Goal: Communication & Community: Ask a question

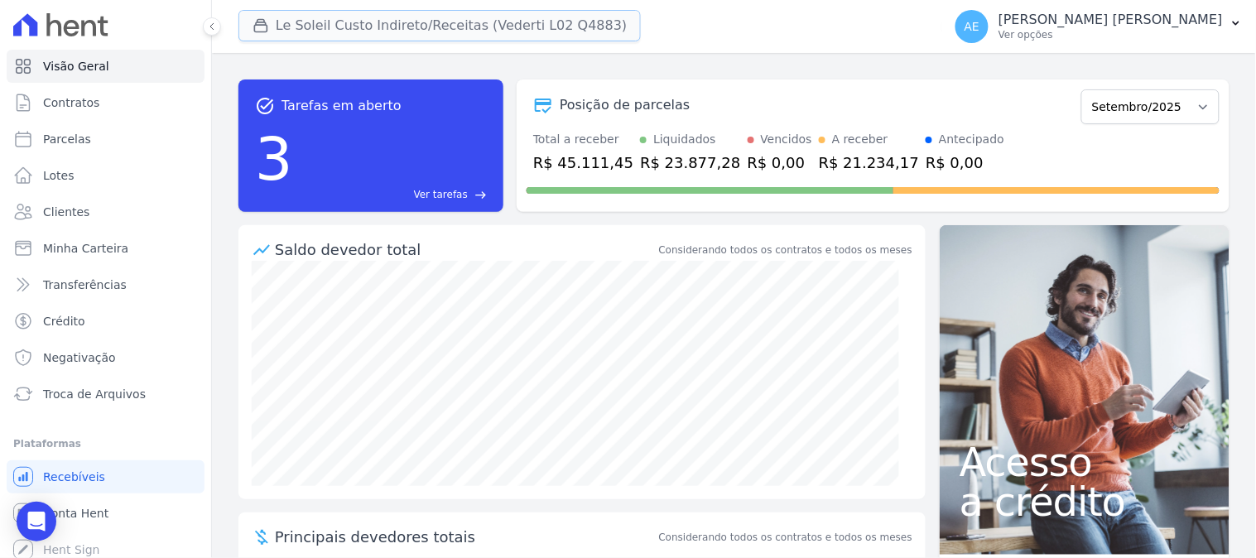
click at [270, 30] on div "button" at bounding box center [263, 25] width 23 height 17
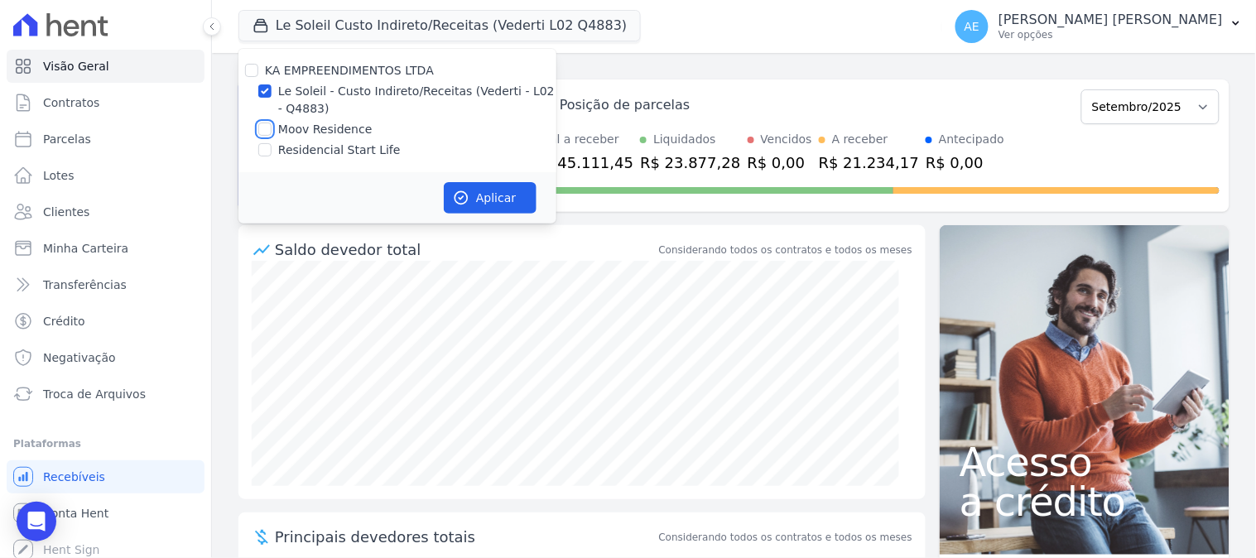
click at [266, 127] on input "Moov Residence" at bounding box center [264, 129] width 13 height 13
checkbox input "true"
click at [268, 92] on input "Le Soleil - Custo Indireto/Receitas (Vederti - L02 - Q4883)" at bounding box center [264, 90] width 13 height 13
checkbox input "false"
click at [464, 203] on icon "button" at bounding box center [461, 198] width 12 height 12
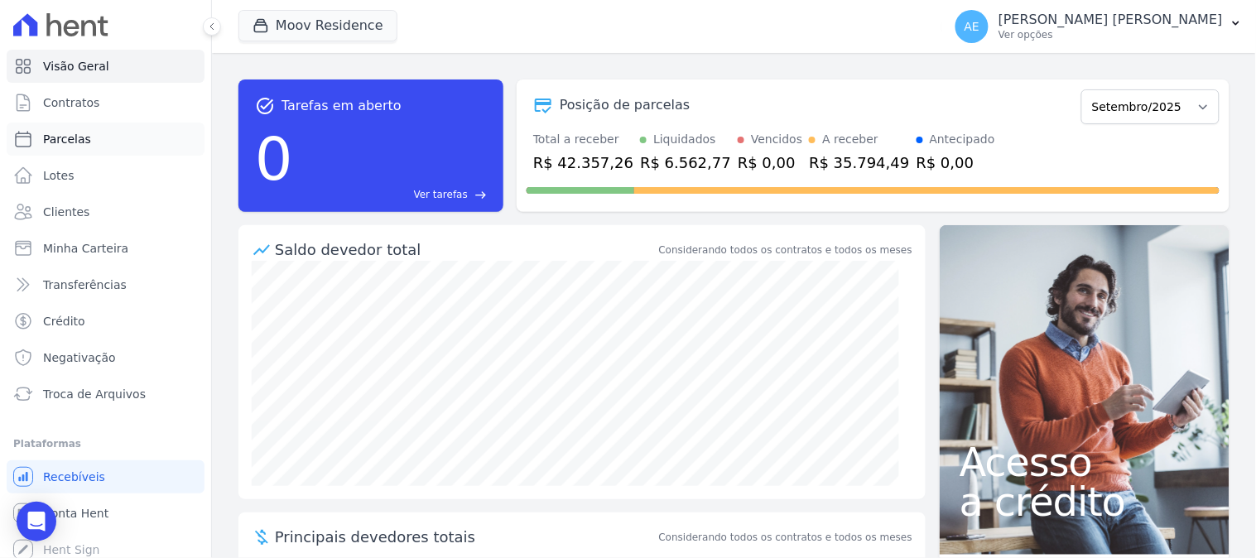
click at [66, 142] on span "Parcelas" at bounding box center [67, 139] width 48 height 17
select select
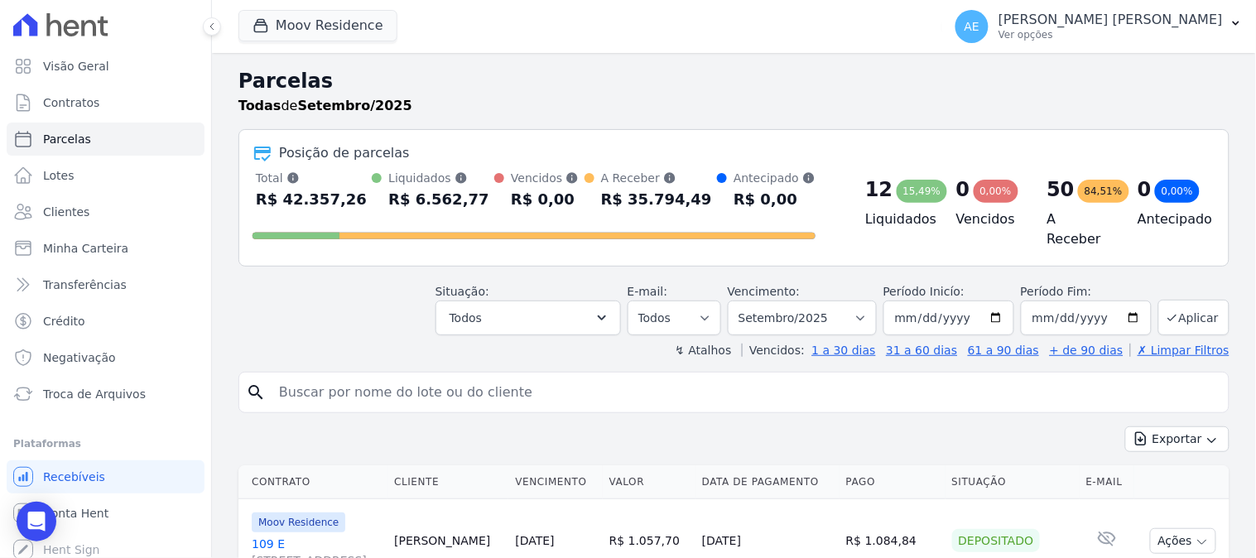
click at [316, 385] on input "search" at bounding box center [745, 392] width 953 height 33
type input "joão"
select select
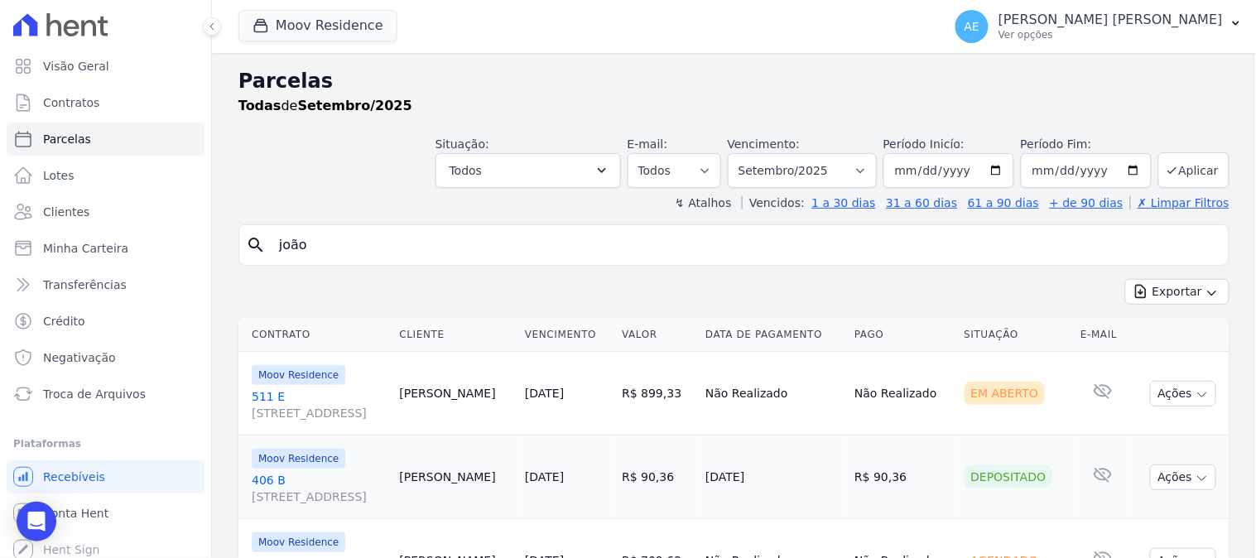
drag, startPoint x: 346, startPoint y: 243, endPoint x: 237, endPoint y: 240, distance: 109.3
click at [237, 240] on div "Parcelas Todas de Setembro/2025 Situação: Agendado Em Aberto Pago Processando C…" at bounding box center [734, 353] width 1044 height 600
type input "[PERSON_NAME]"
select select
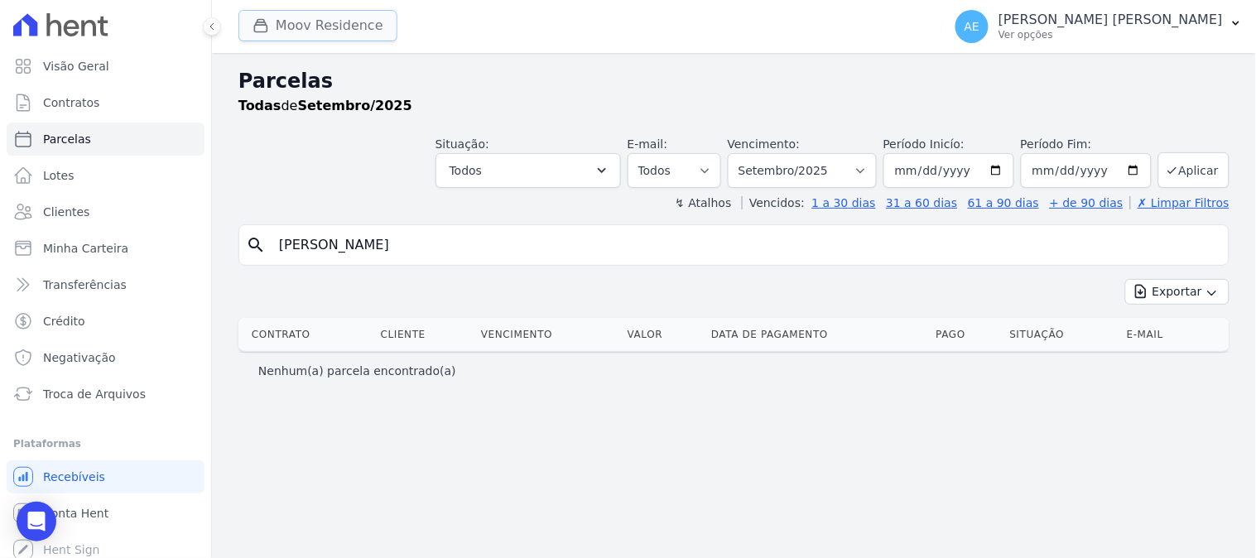
click at [339, 35] on button "Moov Residence" at bounding box center [317, 25] width 159 height 31
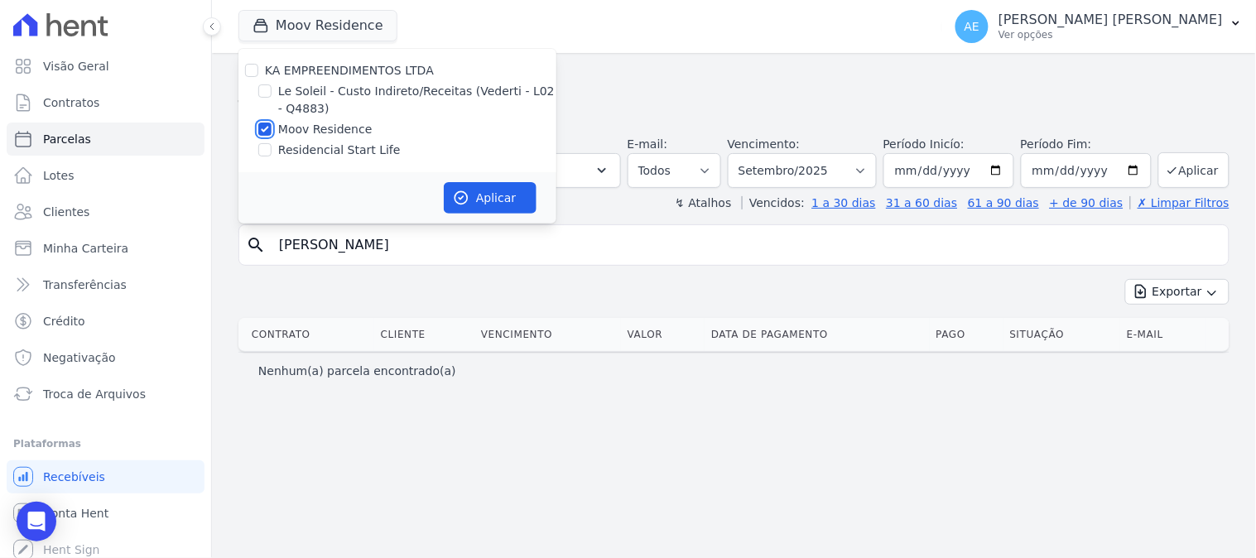
click at [262, 134] on input "Moov Residence" at bounding box center [264, 129] width 13 height 13
checkbox input "false"
click at [263, 147] on input "Residencial Start Life" at bounding box center [264, 149] width 13 height 13
checkbox input "true"
click at [492, 208] on button "Aplicar" at bounding box center [490, 197] width 93 height 31
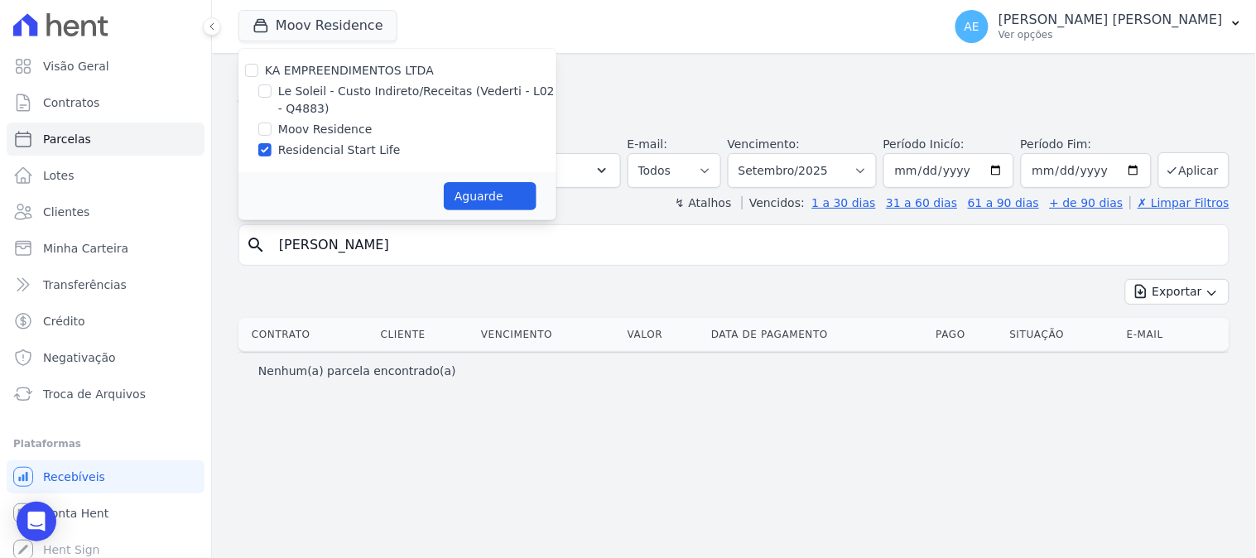
select select
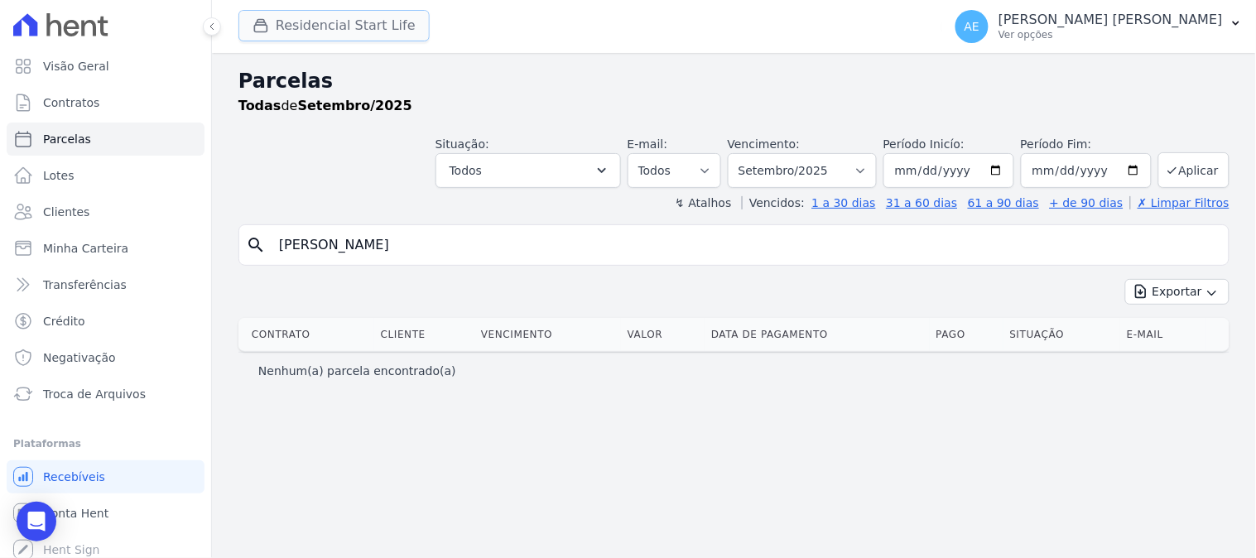
click at [375, 30] on button "Residencial Start Life" at bounding box center [333, 25] width 191 height 31
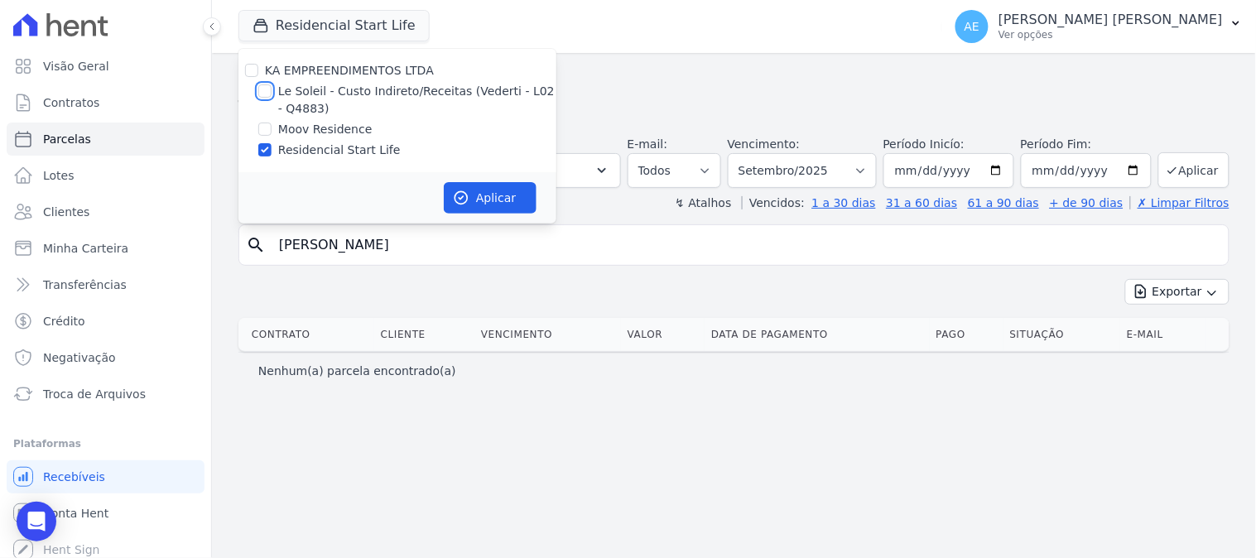
click at [267, 86] on input "Le Soleil - Custo Indireto/Receitas (Vederti - L02 - Q4883)" at bounding box center [264, 90] width 13 height 13
checkbox input "true"
click at [263, 155] on input "Residencial Start Life" at bounding box center [264, 149] width 13 height 13
checkbox input "false"
click at [486, 209] on button "Aplicar" at bounding box center [490, 197] width 93 height 31
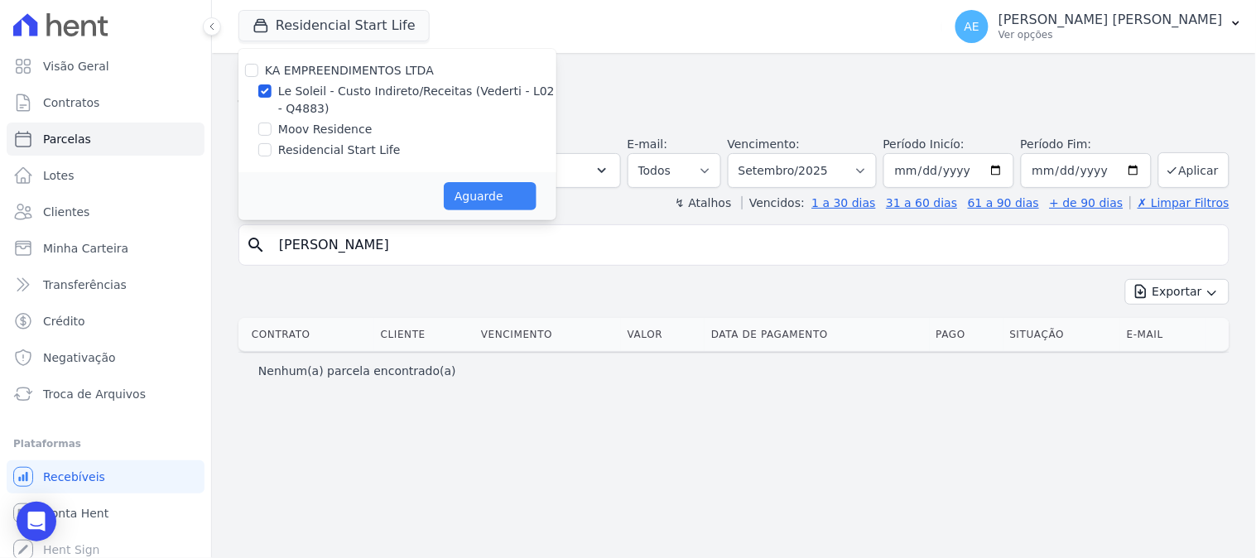
select select
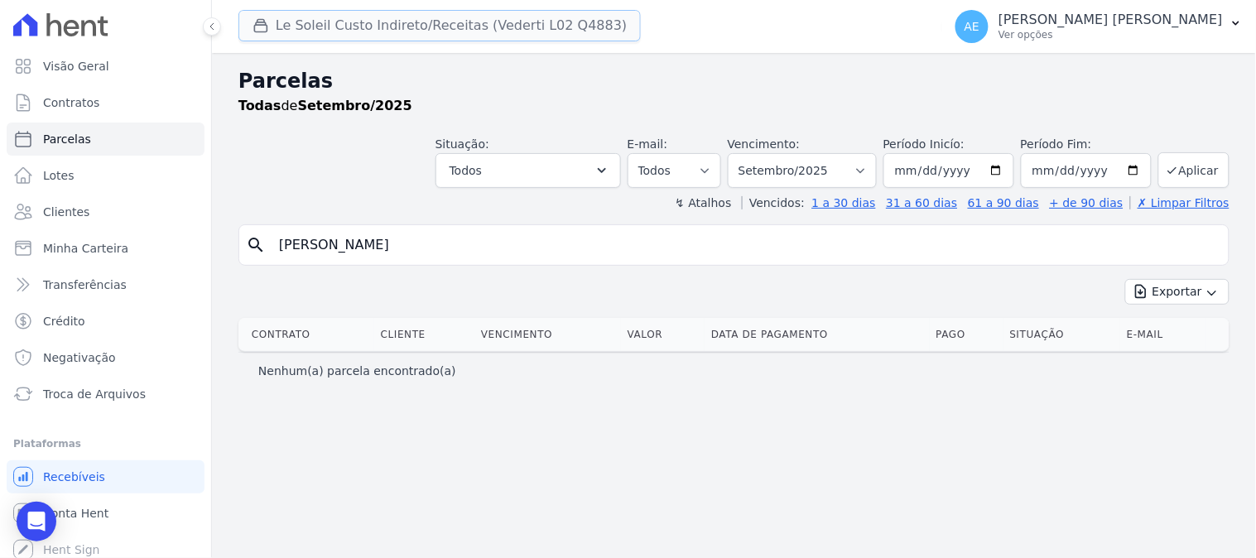
click at [369, 36] on button "Le Soleil Custo Indireto/Receitas (Vederti L02 Q4883)" at bounding box center [439, 25] width 402 height 31
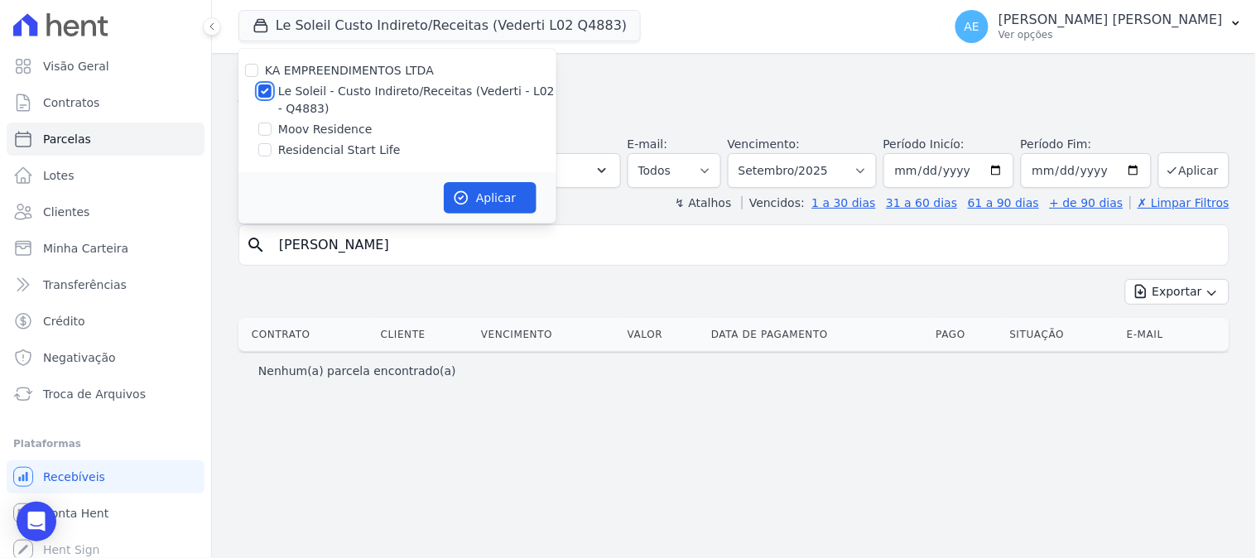
click at [267, 87] on input "Le Soleil - Custo Indireto/Receitas (Vederti - L02 - Q4883)" at bounding box center [264, 90] width 13 height 13
checkbox input "false"
click at [262, 137] on div at bounding box center [264, 129] width 13 height 17
click at [263, 127] on input "Moov Residence" at bounding box center [264, 129] width 13 height 13
checkbox input "true"
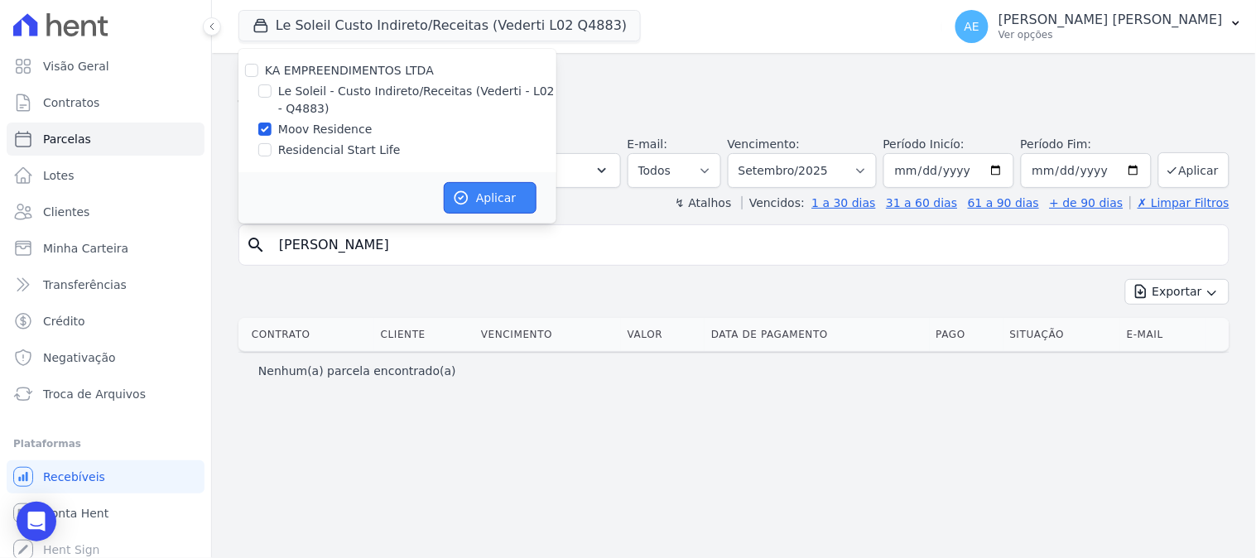
click at [468, 190] on icon "button" at bounding box center [461, 198] width 17 height 17
select select
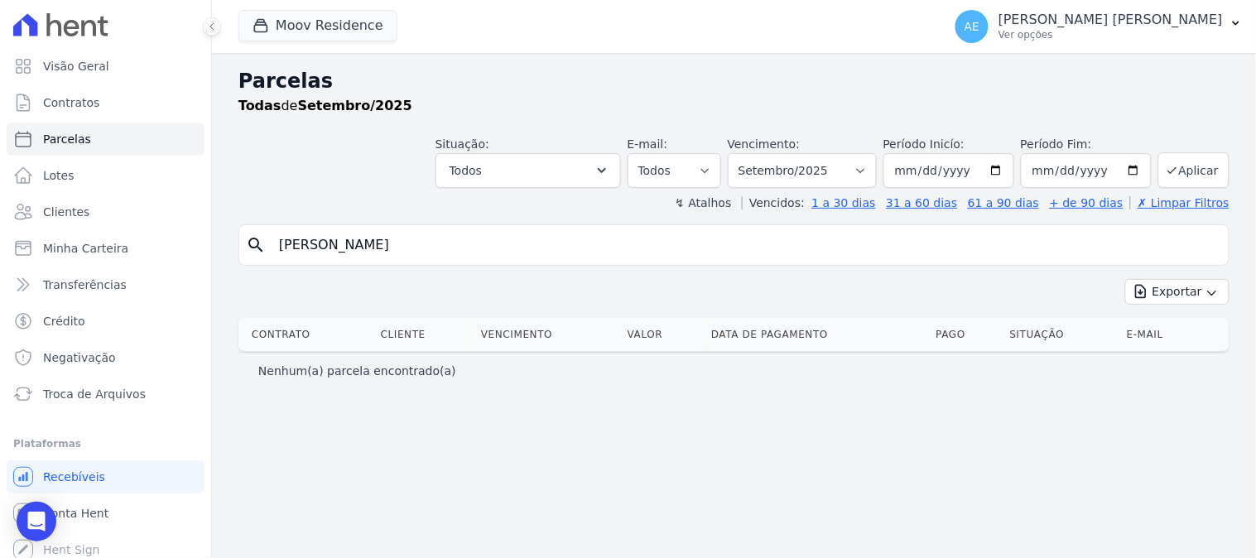
drag, startPoint x: 459, startPoint y: 238, endPoint x: 243, endPoint y: 245, distance: 216.1
click at [243, 245] on div "search [PERSON_NAME]" at bounding box center [733, 244] width 991 height 41
type input "[PERSON_NAME]"
select select
click at [397, 248] on input "[PERSON_NAME]" at bounding box center [745, 244] width 953 height 33
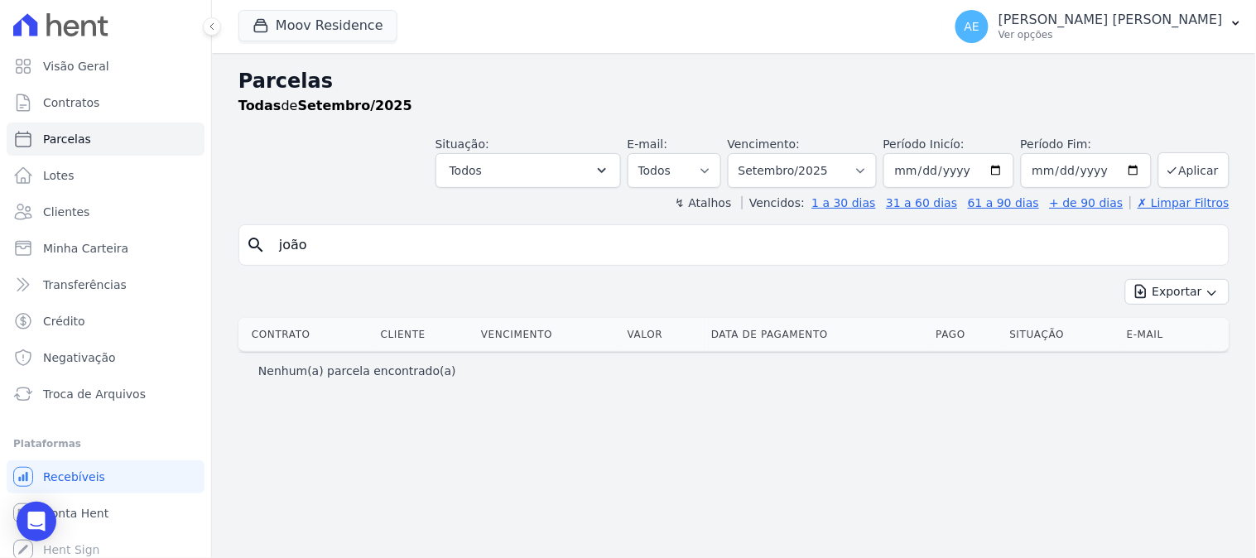
type input "joão"
select select
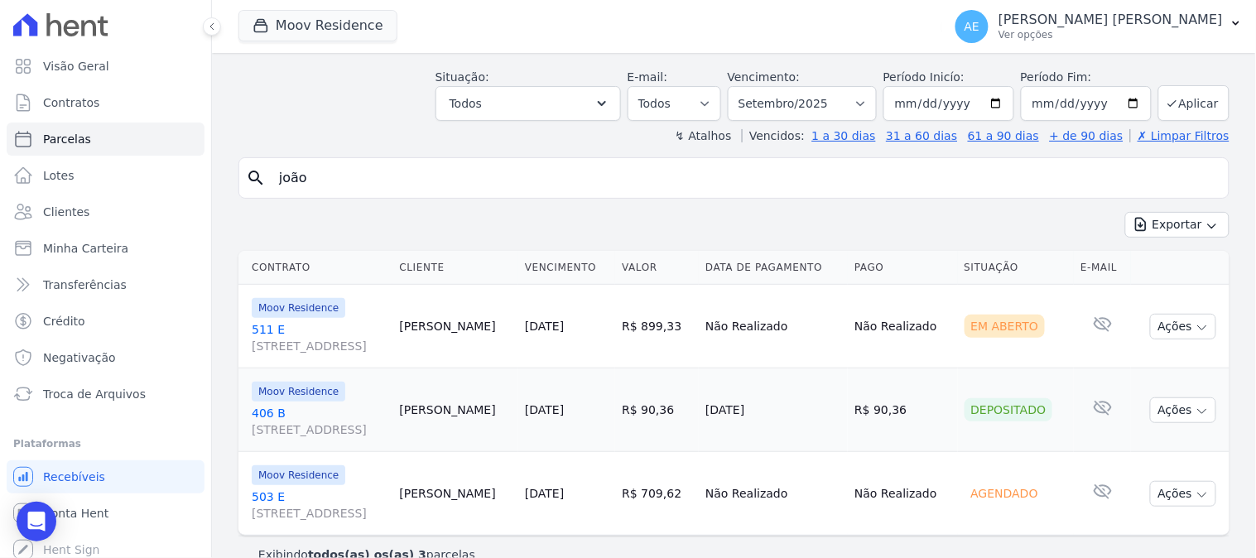
scroll to position [95, 0]
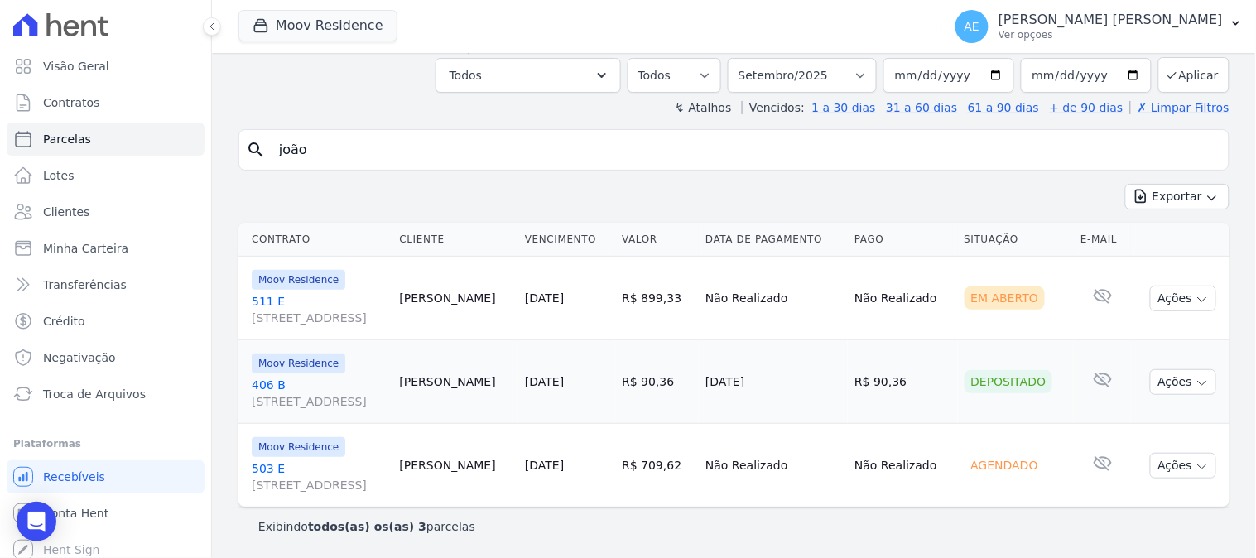
drag, startPoint x: 286, startPoint y: 153, endPoint x: 229, endPoint y: 153, distance: 57.1
click at [229, 153] on div "Parcelas Todas de Setembro/2025 Situação: Agendado Em Aberto Pago Processando C…" at bounding box center [734, 258] width 1044 height 600
type input "cauduro"
select select
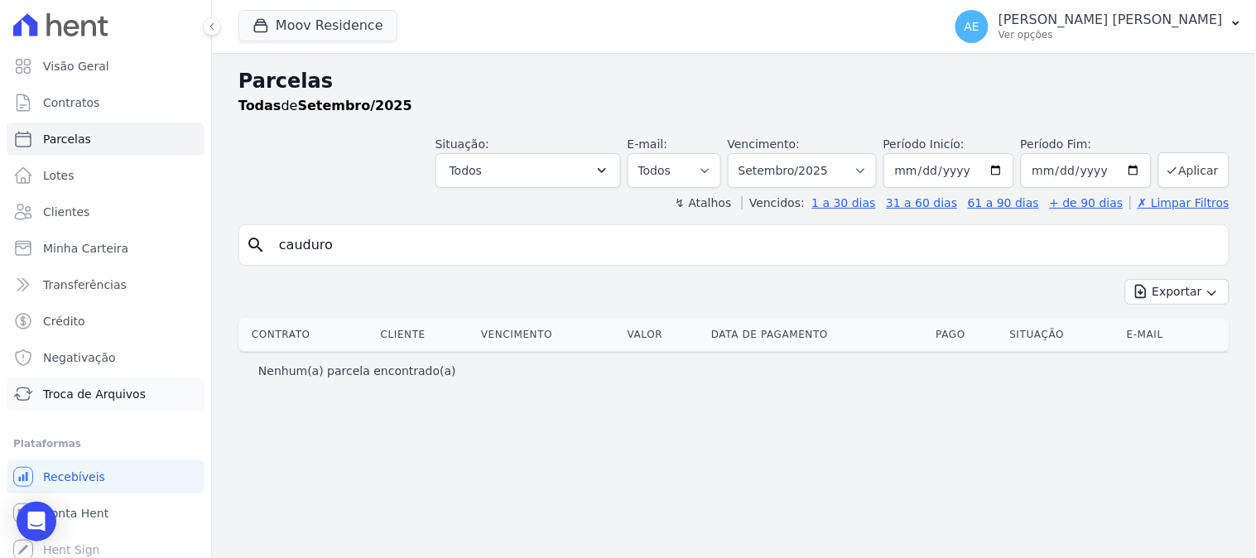
click at [89, 394] on span "Troca de Arquivos" at bounding box center [94, 394] width 103 height 17
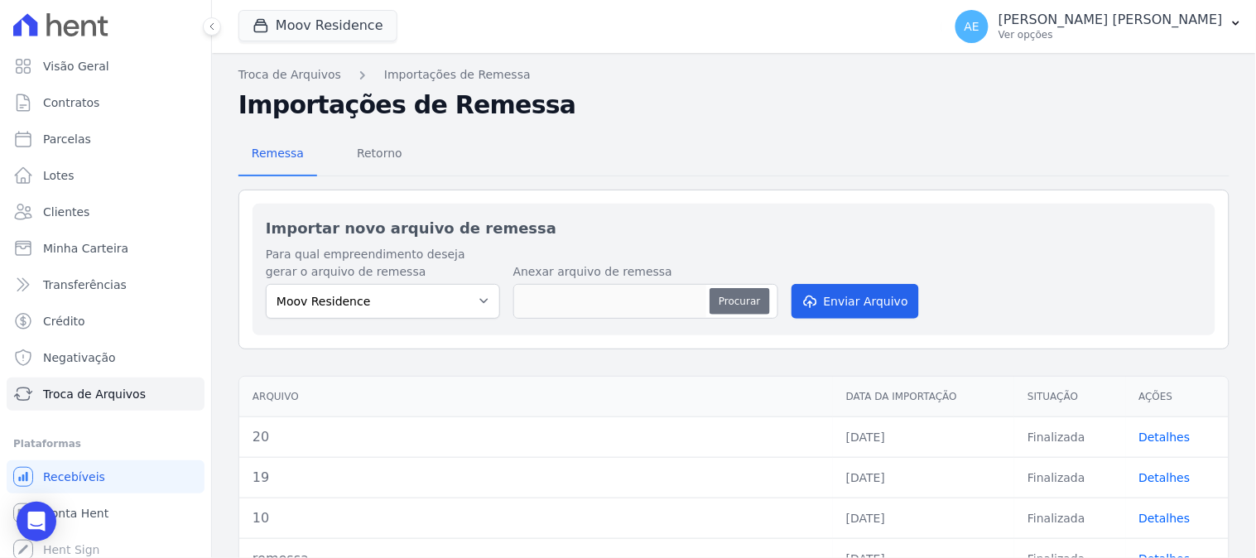
click at [742, 308] on button "Procurar" at bounding box center [739, 301] width 60 height 26
type input "Sequencial"
click at [840, 307] on button "Enviar Arquivo" at bounding box center [854, 301] width 127 height 35
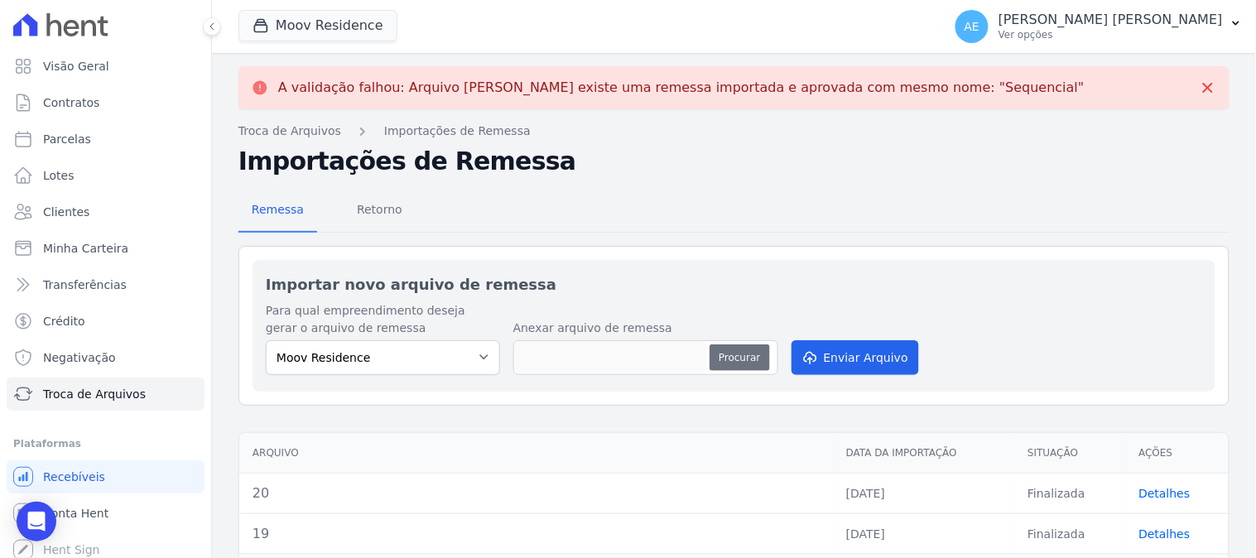
click at [748, 364] on button "Procurar" at bounding box center [739, 357] width 60 height 26
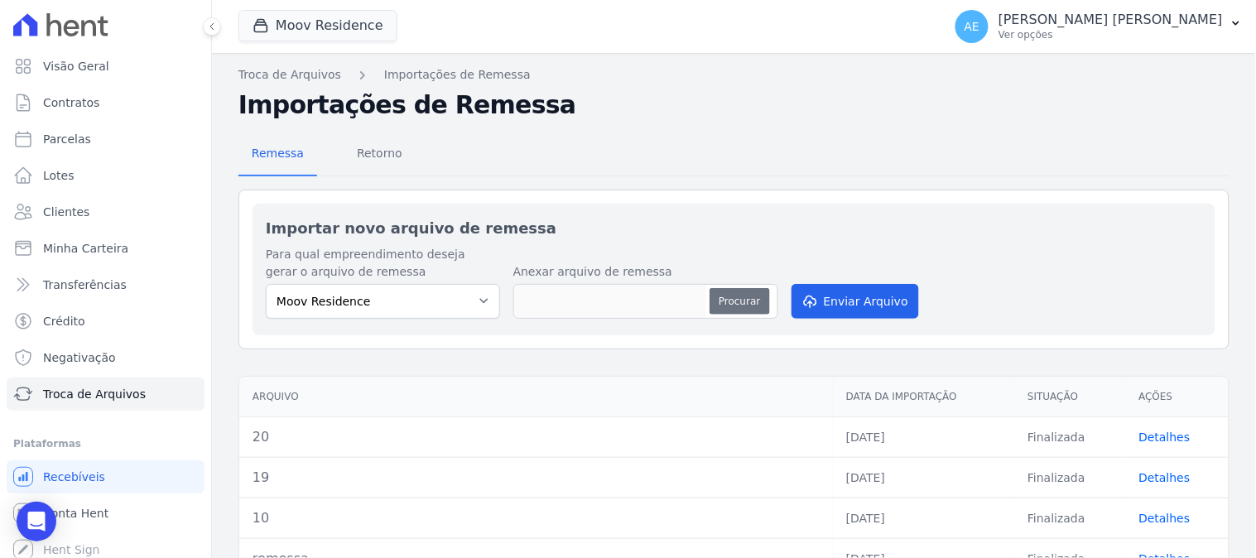
type input "21"
click at [849, 315] on button "Enviar Arquivo" at bounding box center [854, 301] width 127 height 35
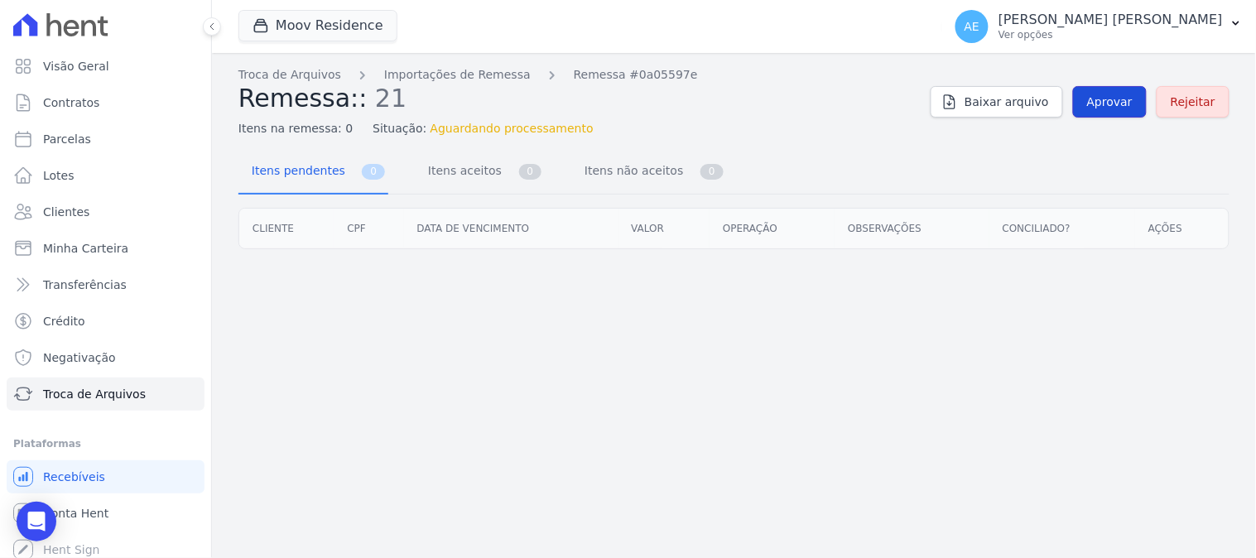
click at [1110, 108] on span "Aprovar" at bounding box center [1110, 102] width 46 height 17
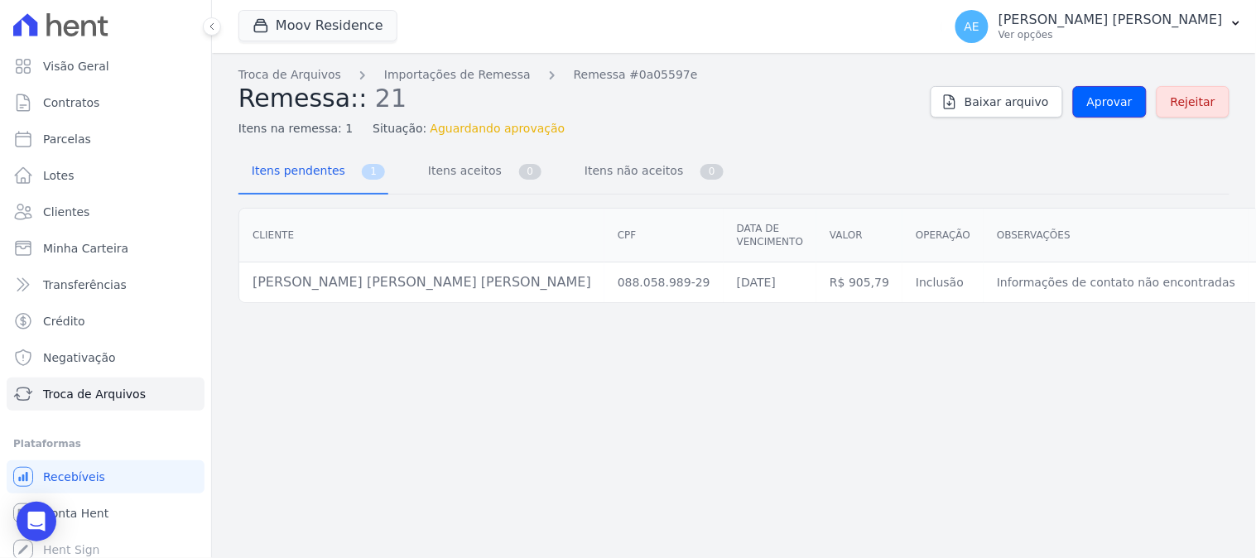
click at [1110, 108] on span "Aprovar" at bounding box center [1110, 102] width 46 height 17
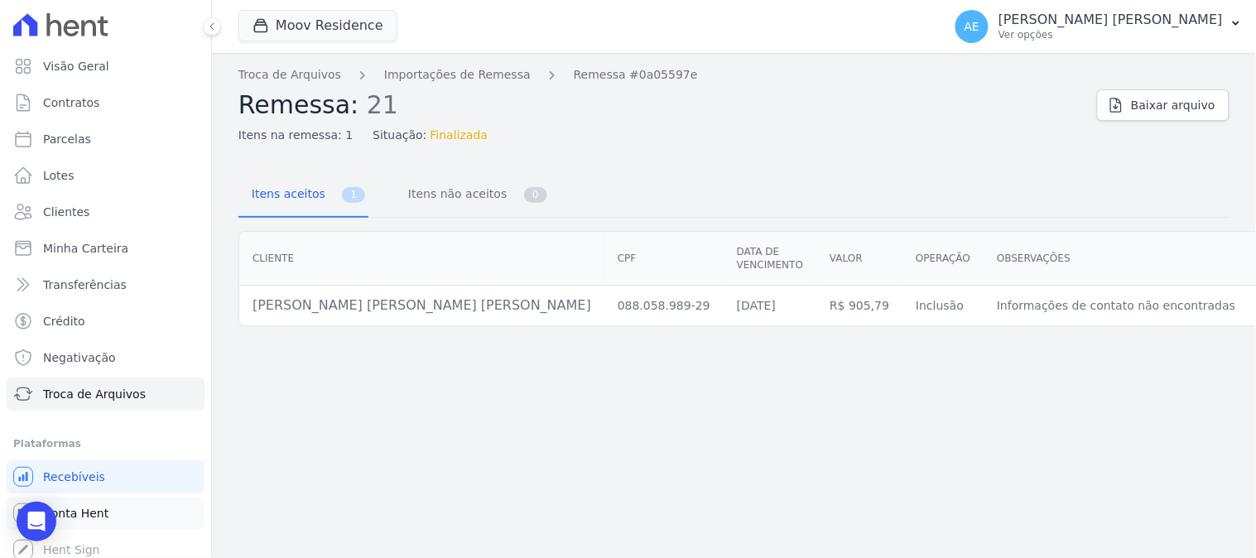
click at [88, 517] on span "Conta Hent" at bounding box center [75, 513] width 65 height 17
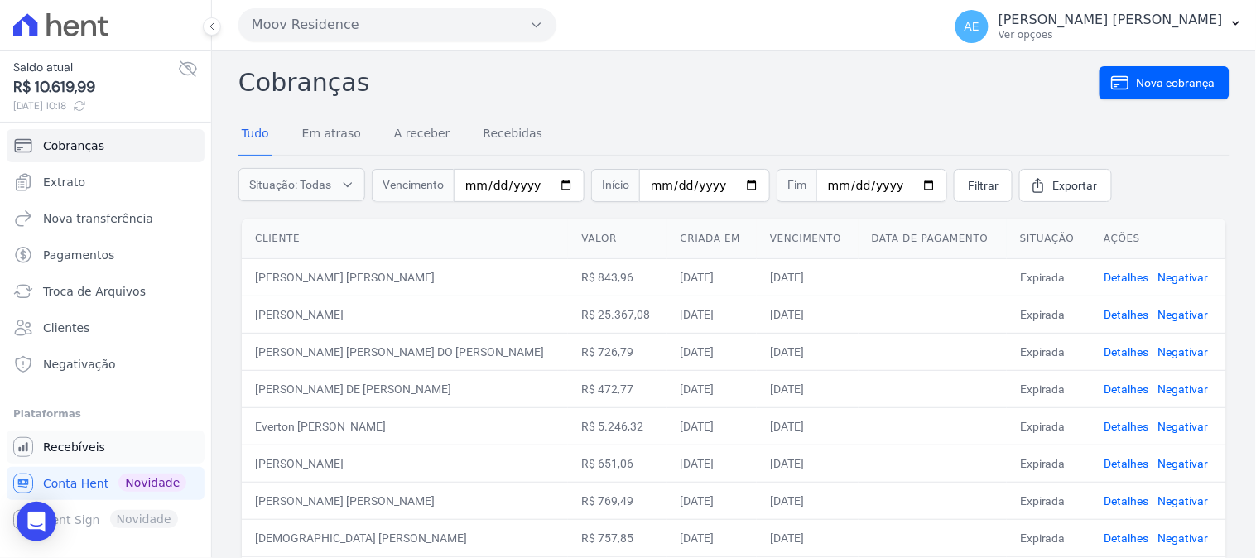
click at [83, 442] on span "Recebíveis" at bounding box center [74, 447] width 62 height 17
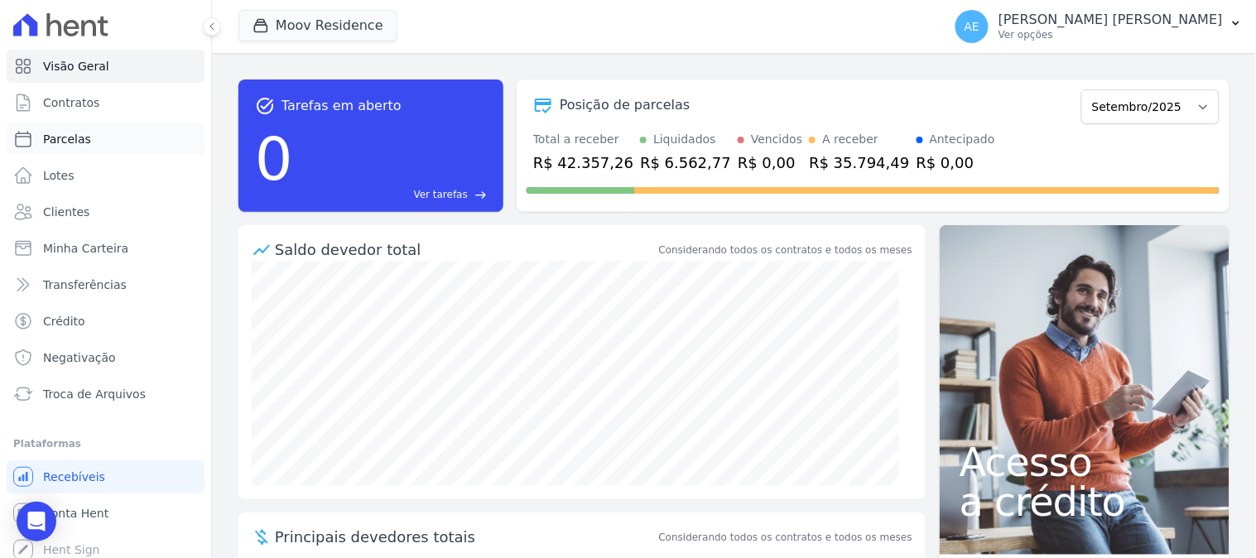
click at [99, 137] on link "Parcelas" at bounding box center [106, 139] width 198 height 33
select select
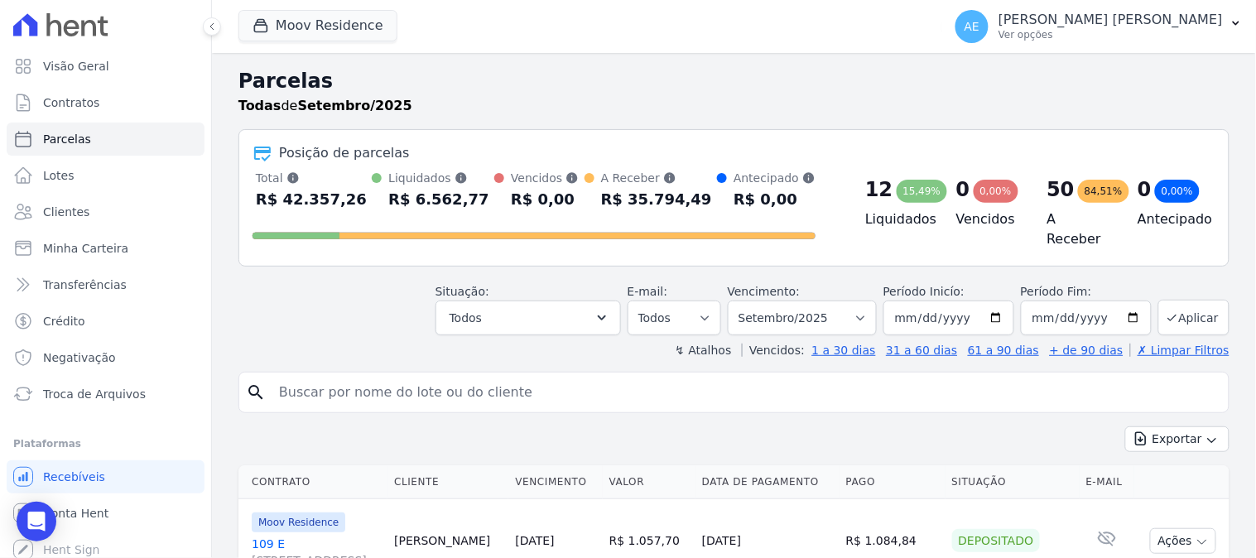
click at [489, 386] on input "search" at bounding box center [745, 392] width 953 height 33
type input "joão"
select select
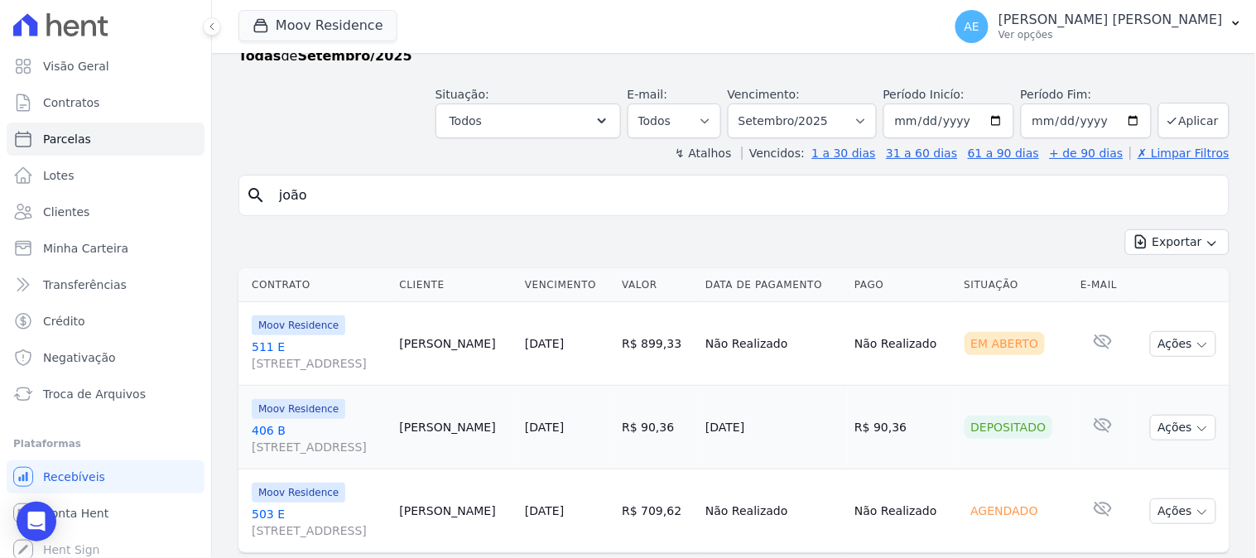
scroll to position [95, 0]
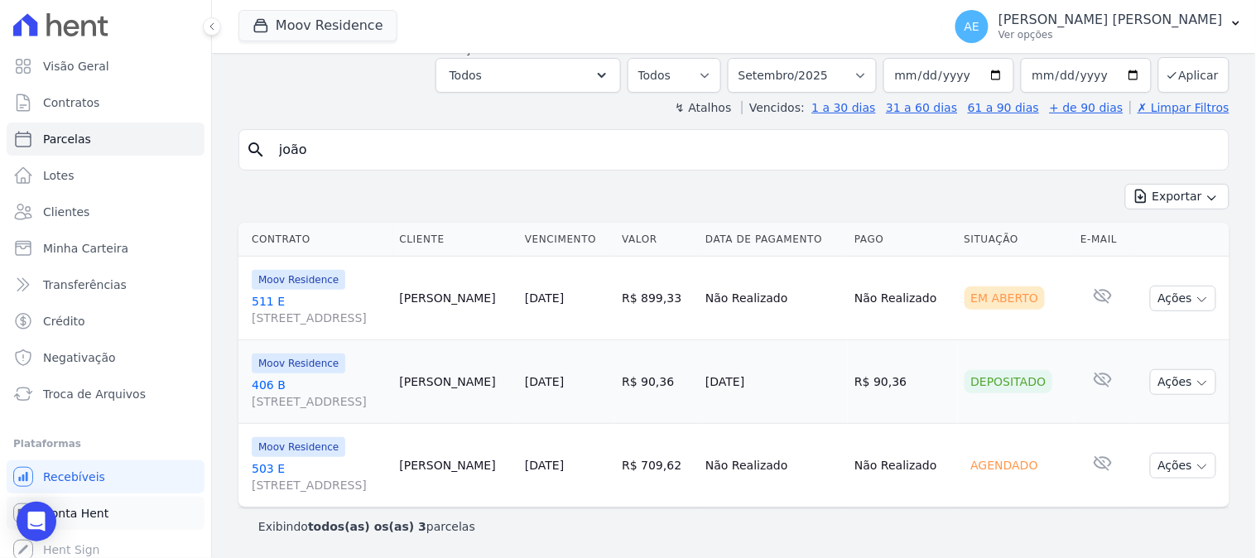
click at [88, 507] on span "Conta Hent" at bounding box center [75, 513] width 65 height 17
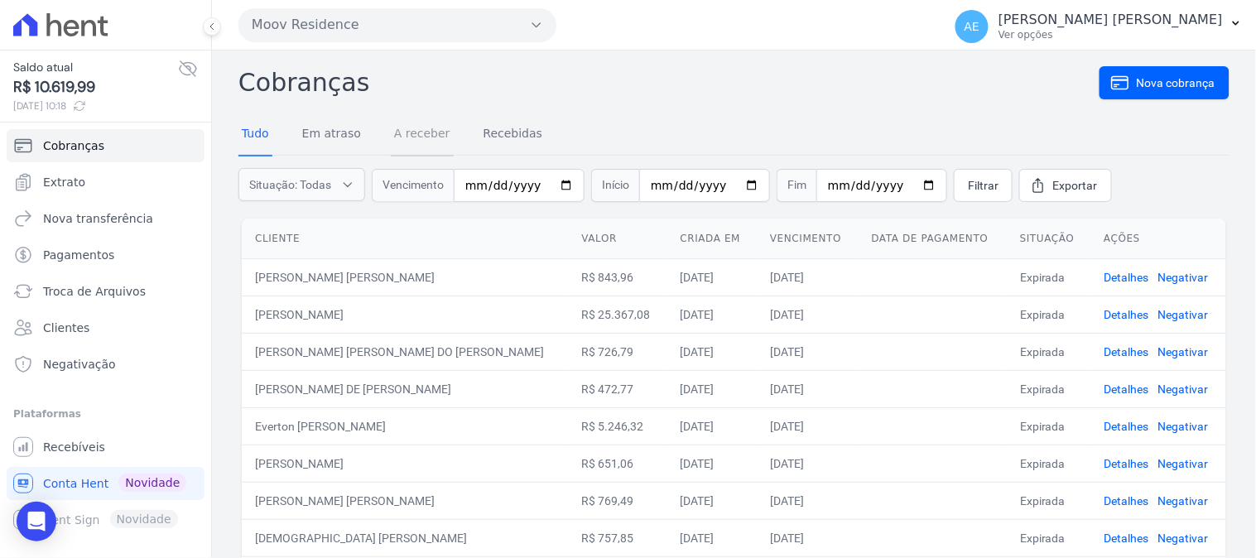
click at [426, 135] on link "A receber" at bounding box center [422, 134] width 63 height 43
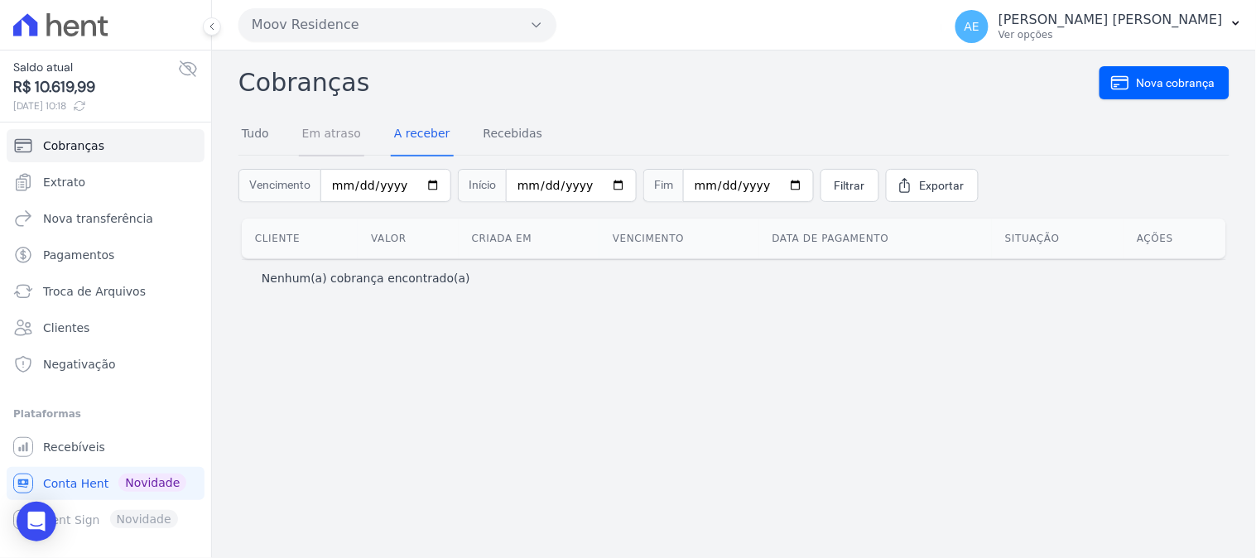
click at [321, 135] on link "Em atraso" at bounding box center [331, 134] width 65 height 43
click at [248, 134] on link "Tudo" at bounding box center [255, 134] width 34 height 43
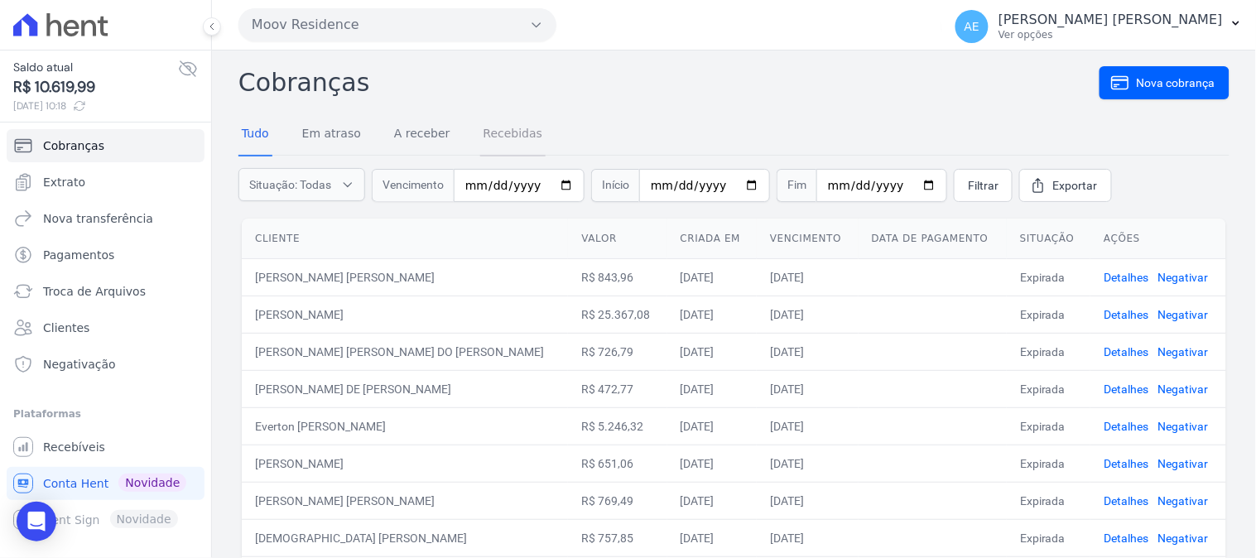
click at [480, 136] on link "Recebidas" at bounding box center [513, 134] width 66 height 43
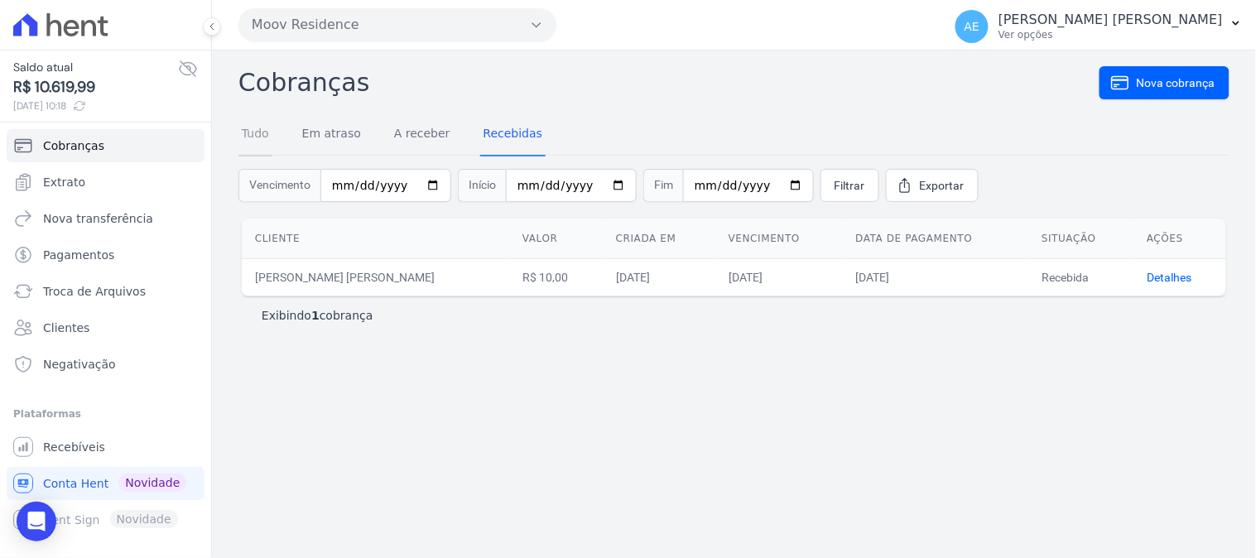
click at [252, 137] on link "Tudo" at bounding box center [255, 134] width 34 height 43
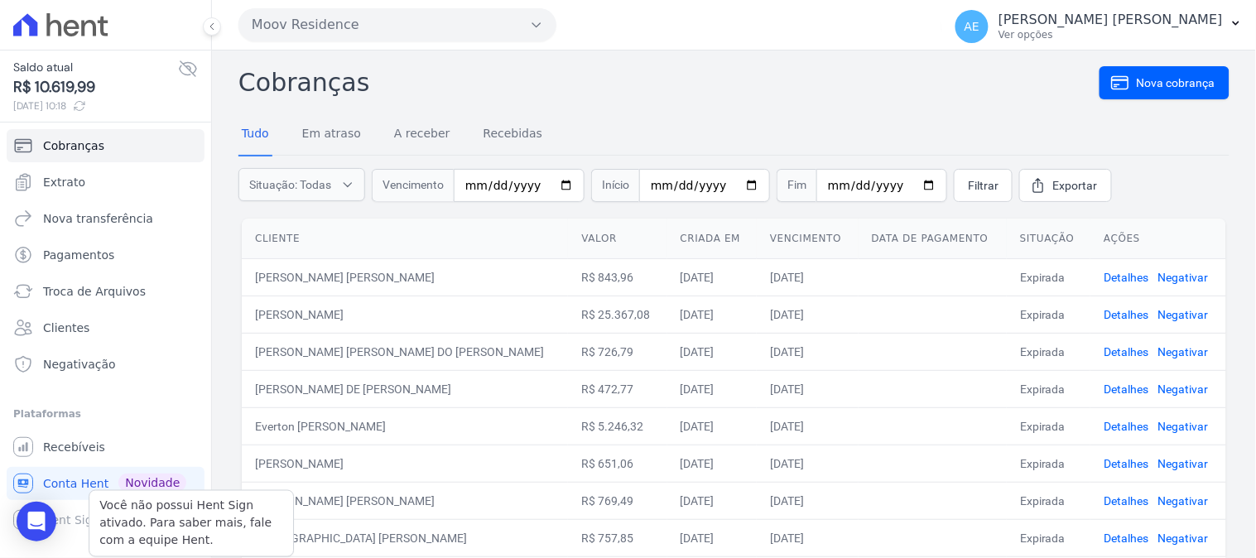
click at [70, 516] on div "Você não possui Hent Sign ativado. Para saber mais, fale com a equipe Hent. Hen…" at bounding box center [106, 519] width 198 height 33
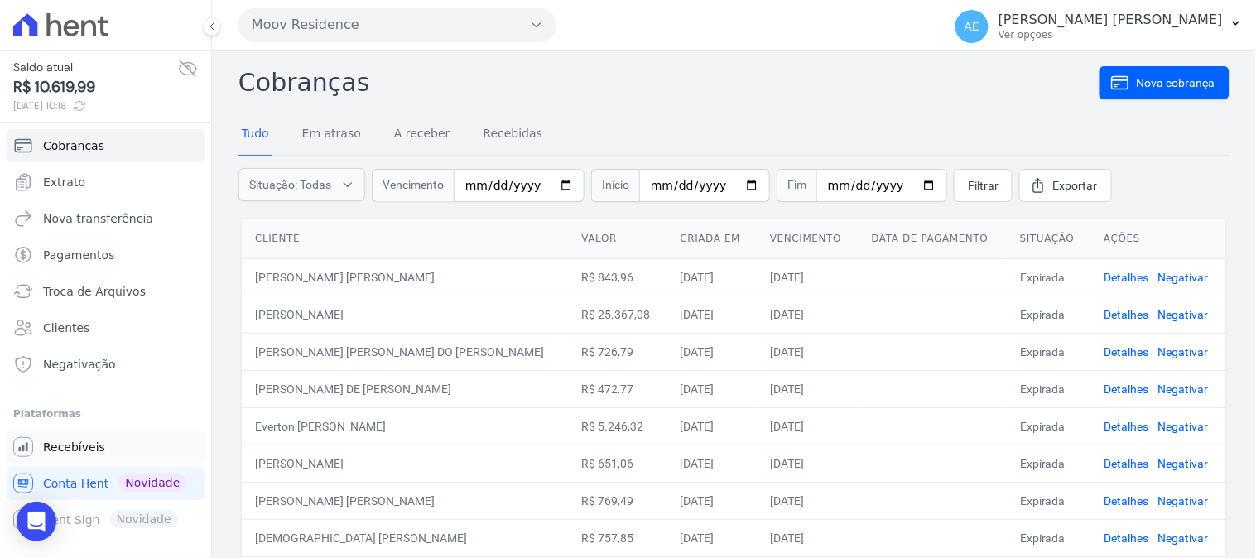
click at [75, 448] on span "Recebíveis" at bounding box center [74, 447] width 62 height 17
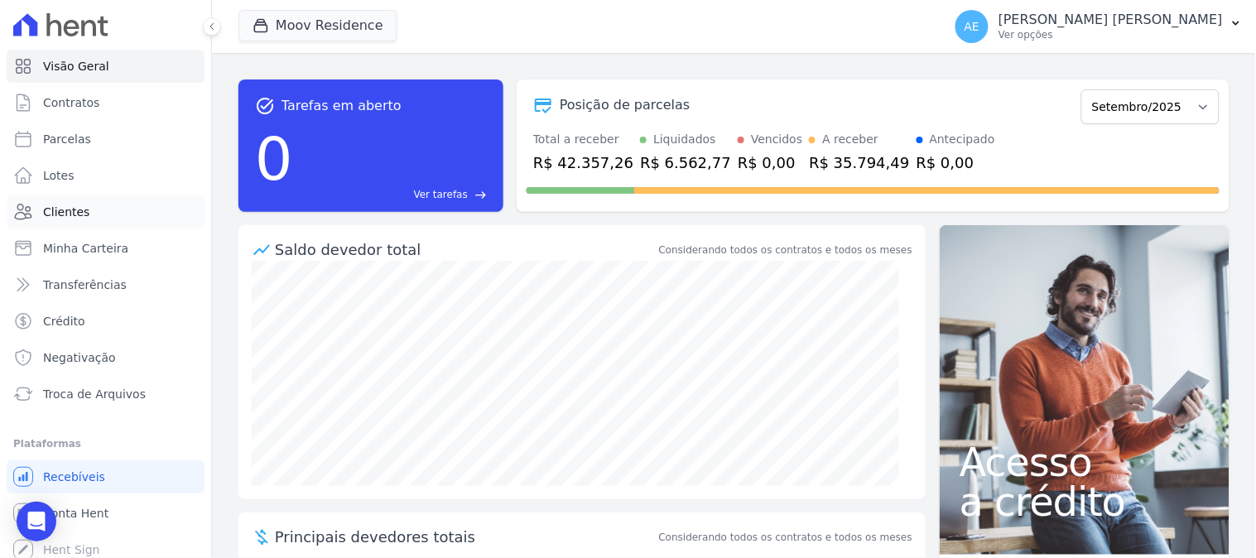
click at [67, 213] on span "Clientes" at bounding box center [66, 212] width 46 height 17
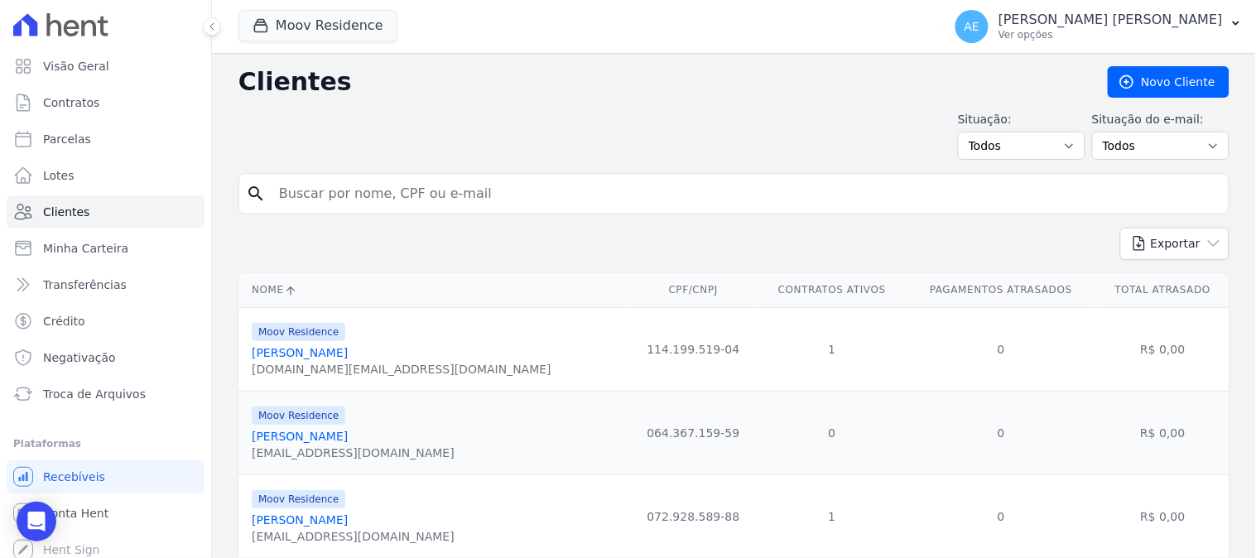
click at [382, 194] on input "search" at bounding box center [745, 193] width 953 height 33
type input "joão"
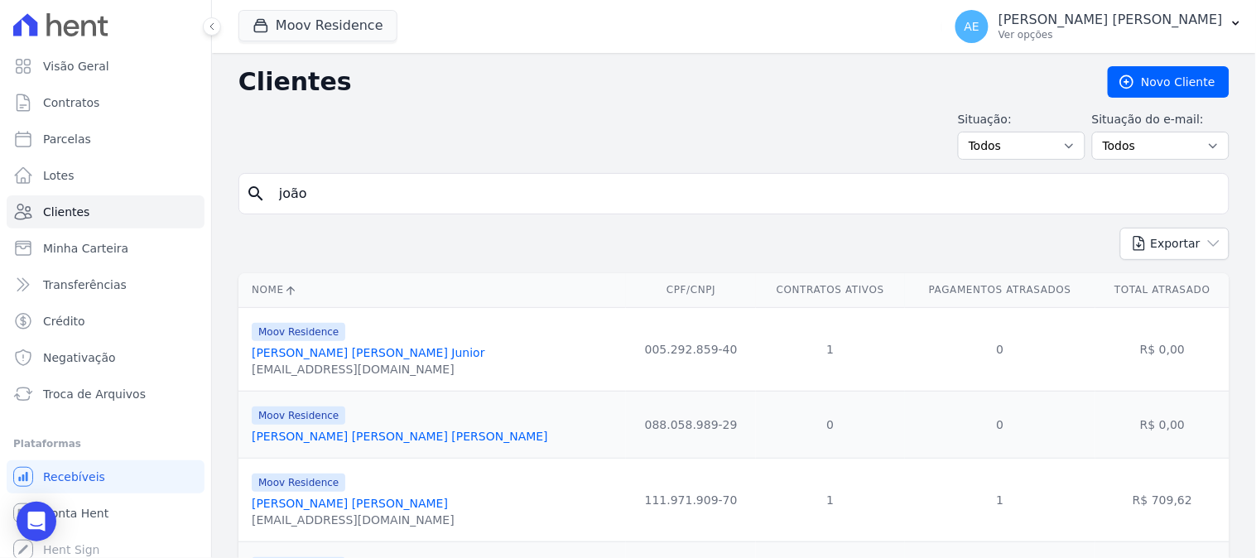
scroll to position [92, 0]
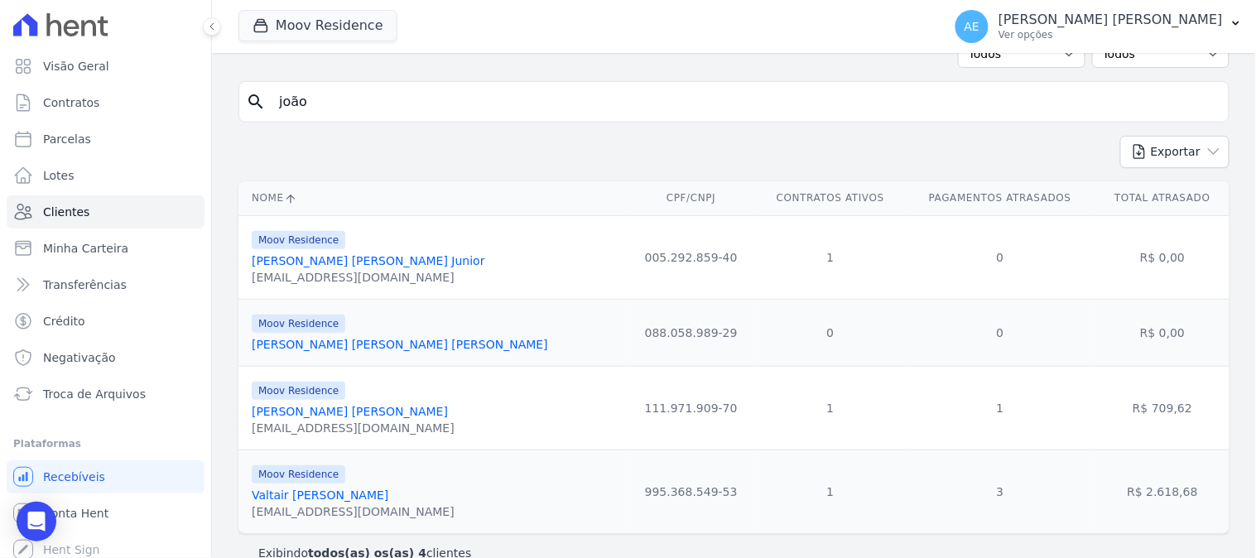
click at [317, 344] on link "[PERSON_NAME] [PERSON_NAME] [PERSON_NAME]" at bounding box center [400, 344] width 296 height 13
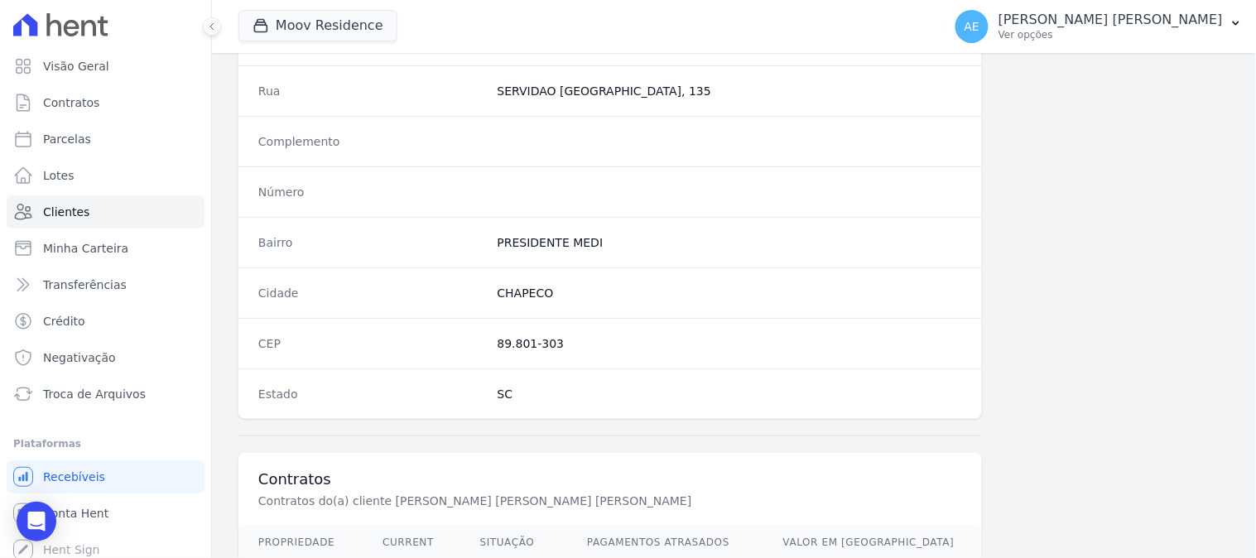
scroll to position [915, 0]
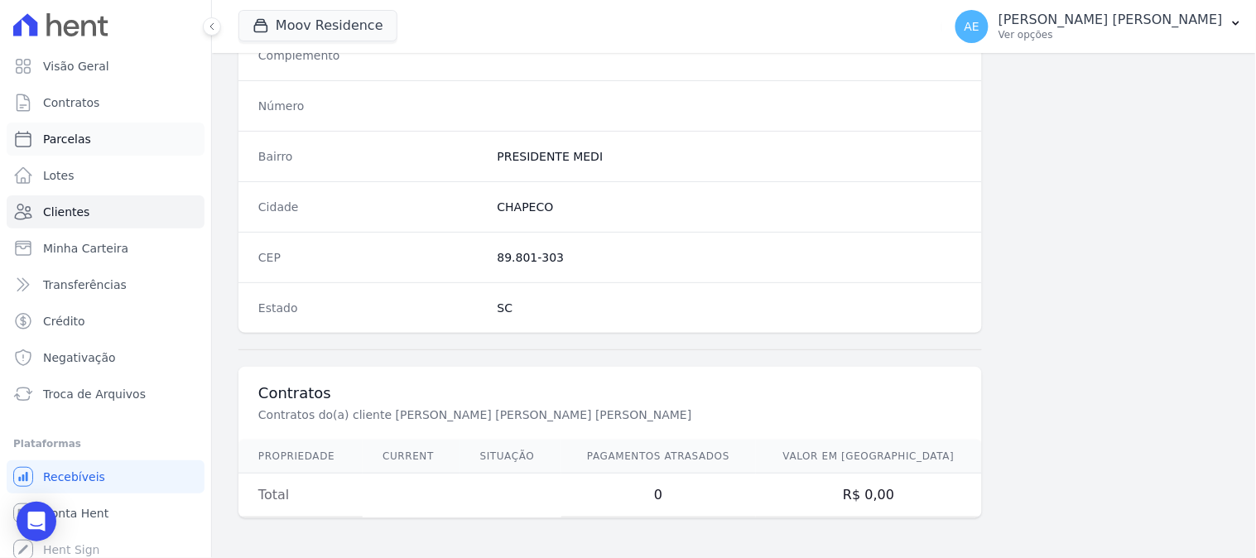
click at [74, 137] on span "Parcelas" at bounding box center [67, 139] width 48 height 17
select select
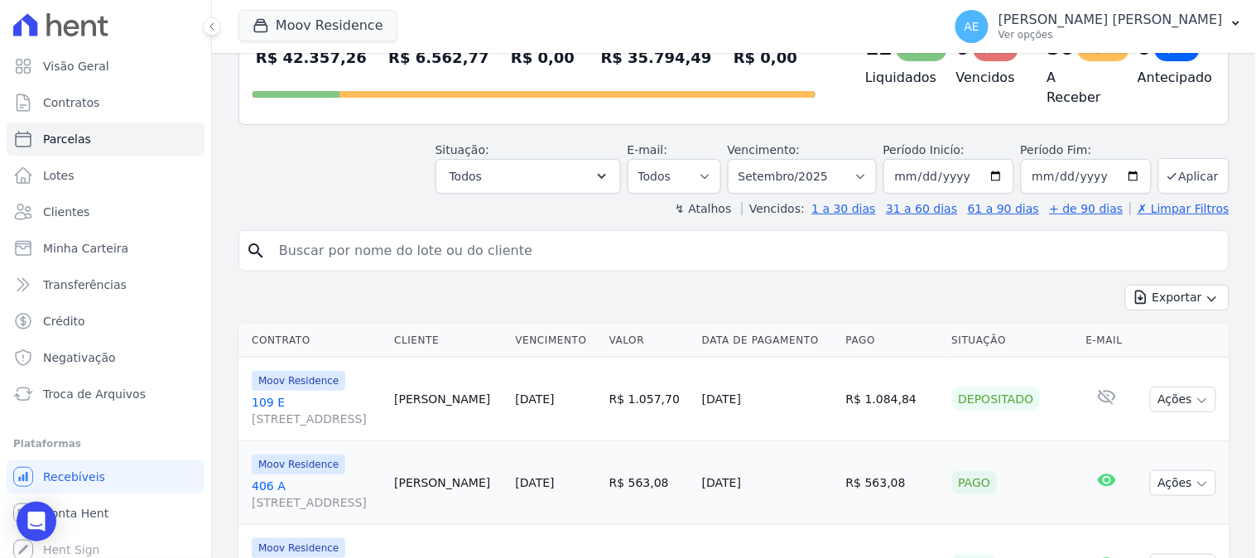
scroll to position [92, 0]
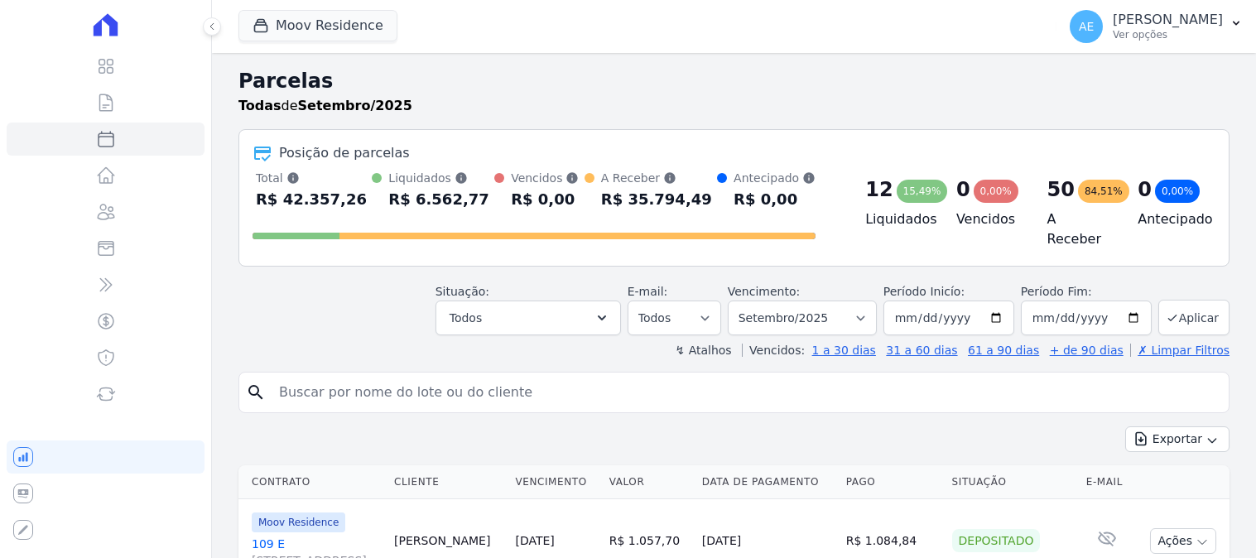
select select
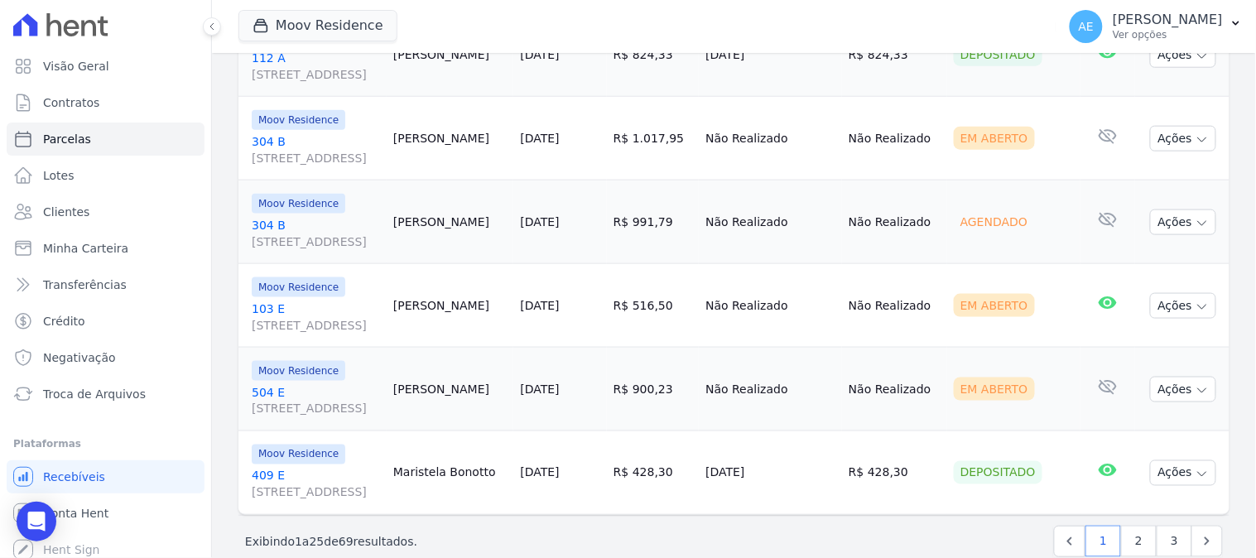
scroll to position [2098, 0]
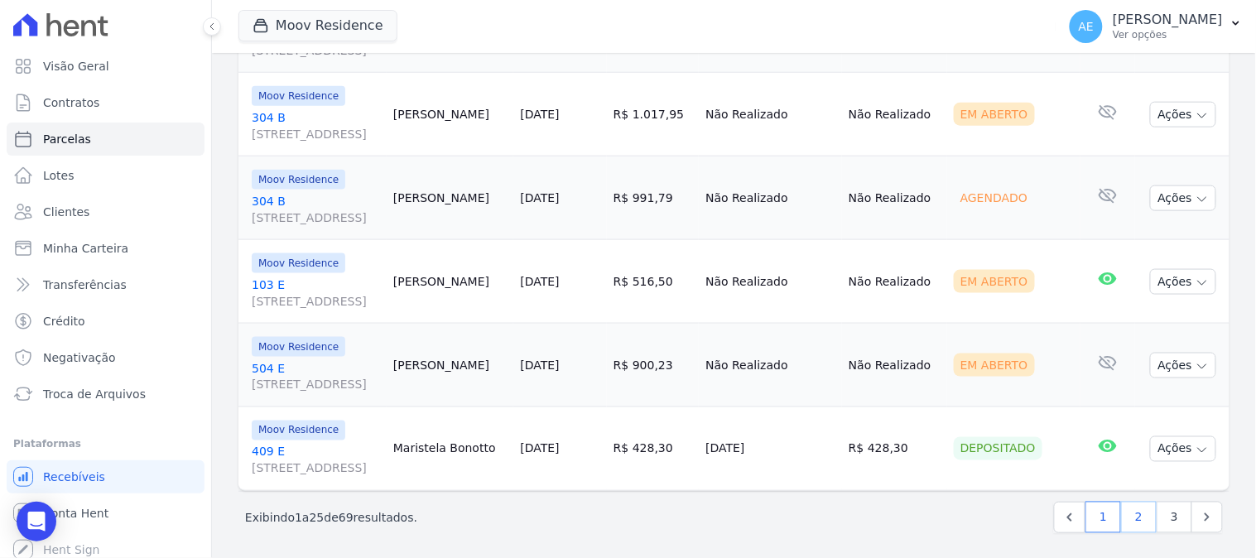
click at [1126, 516] on link "2" at bounding box center [1139, 517] width 36 height 31
select select
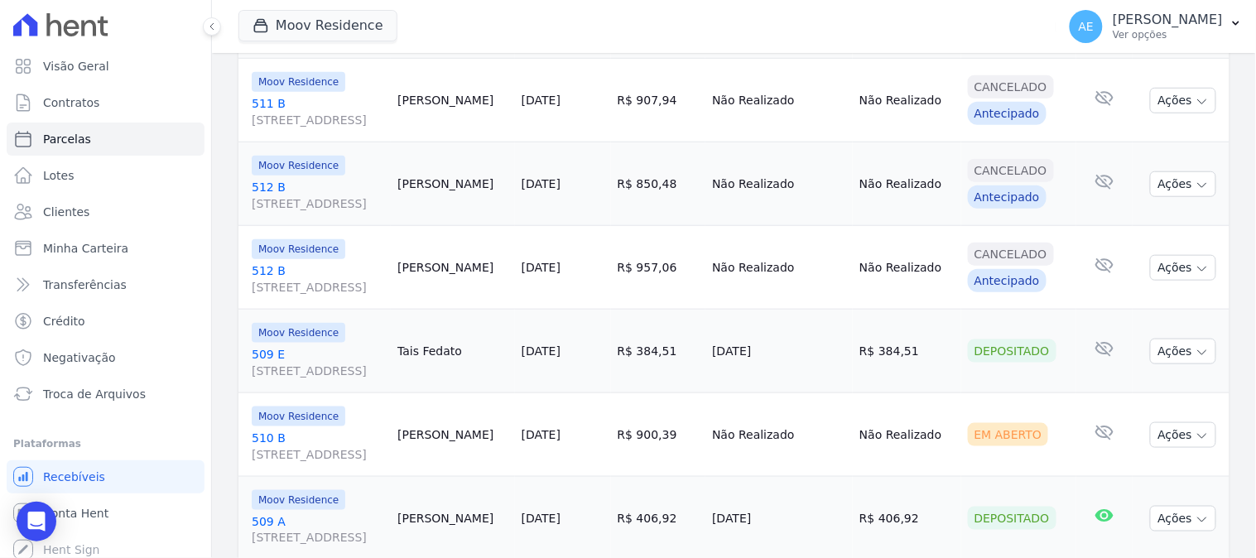
scroll to position [2098, 0]
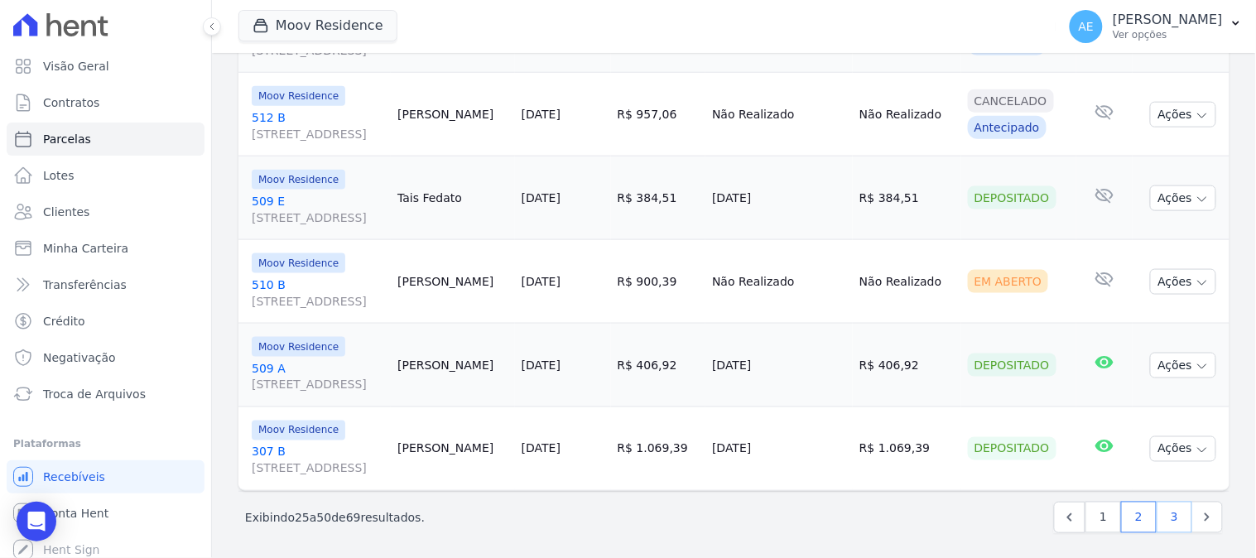
click at [1156, 517] on link "3" at bounding box center [1174, 517] width 36 height 31
select select
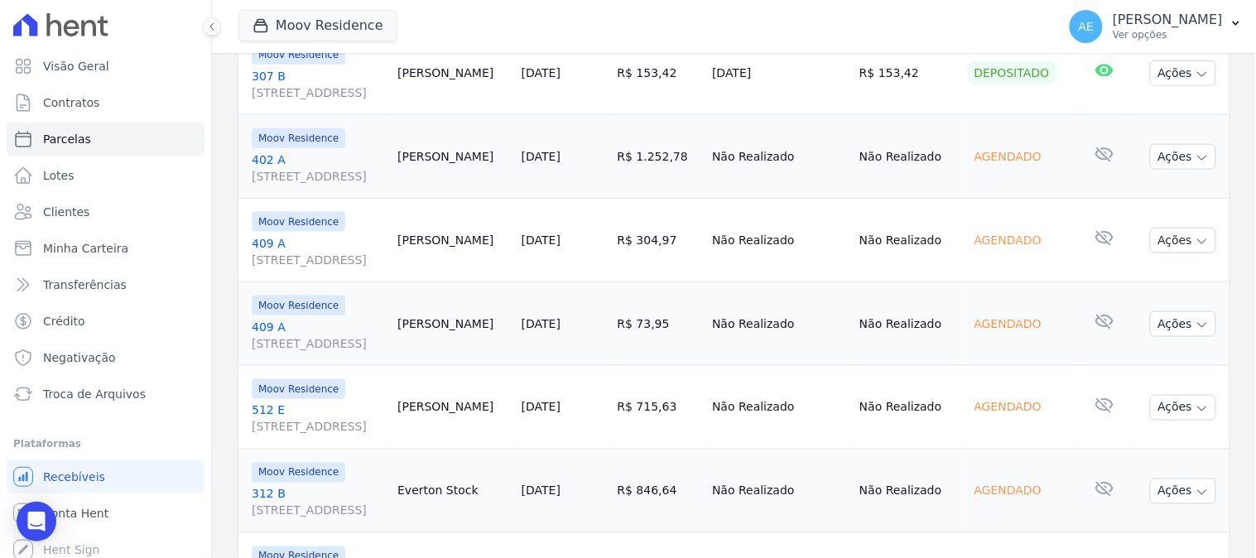
scroll to position [551, 0]
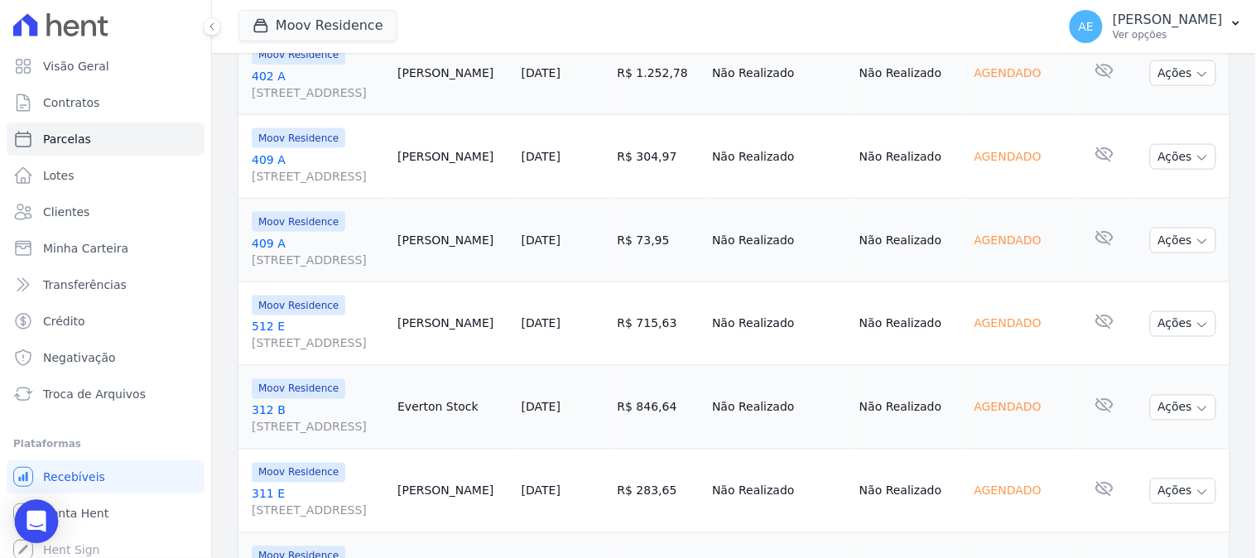
click at [26, 524] on icon "Open Intercom Messenger" at bounding box center [37, 522] width 22 height 22
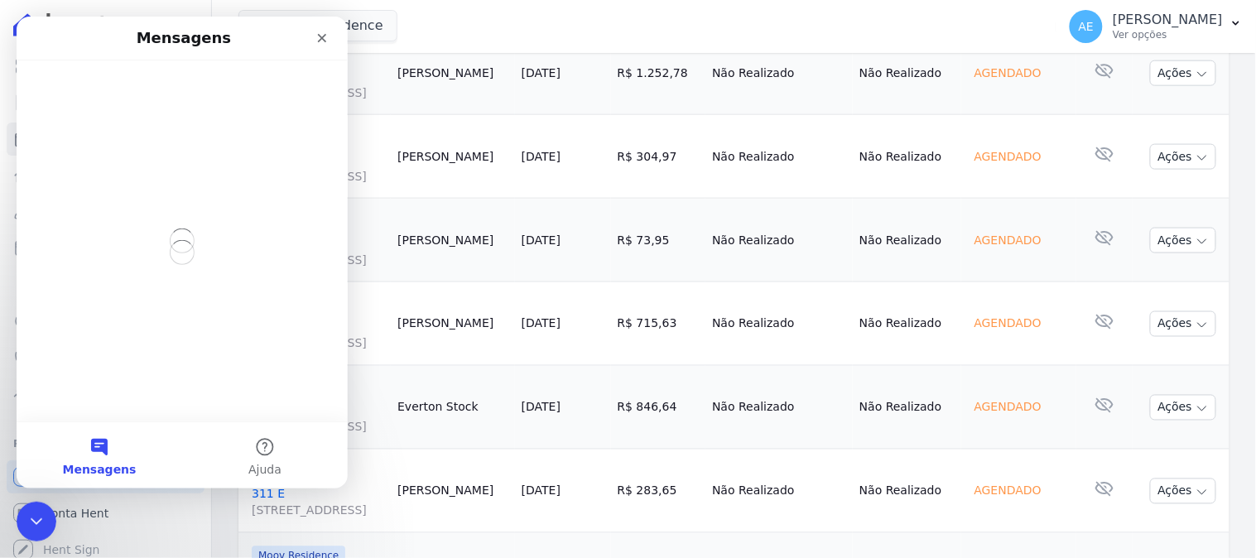
scroll to position [0, 0]
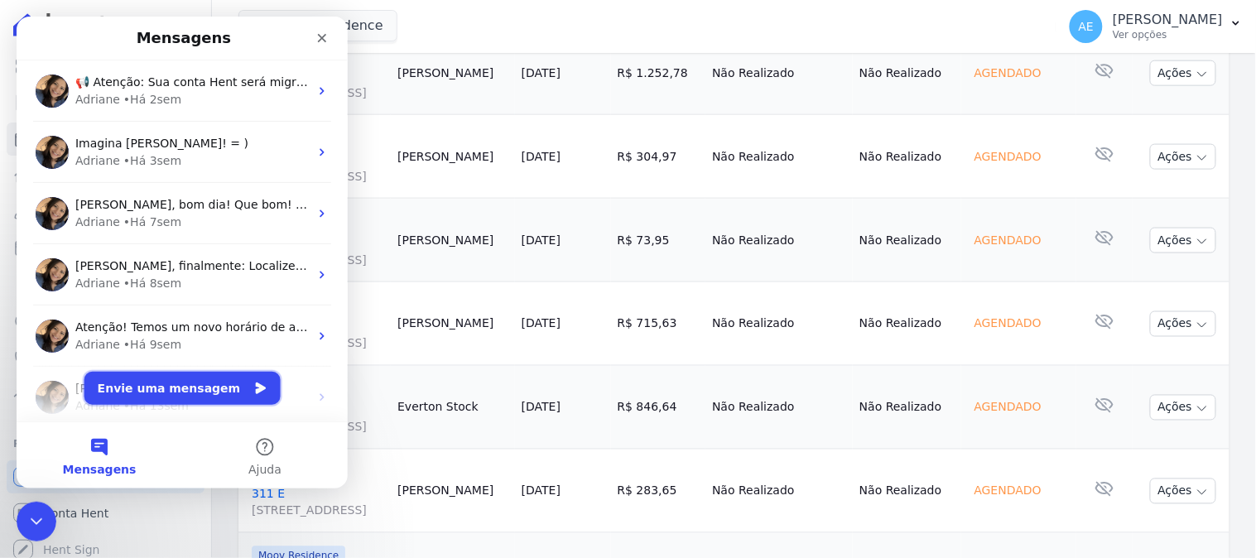
click at [214, 387] on button "Envie uma mensagem" at bounding box center [182, 387] width 196 height 33
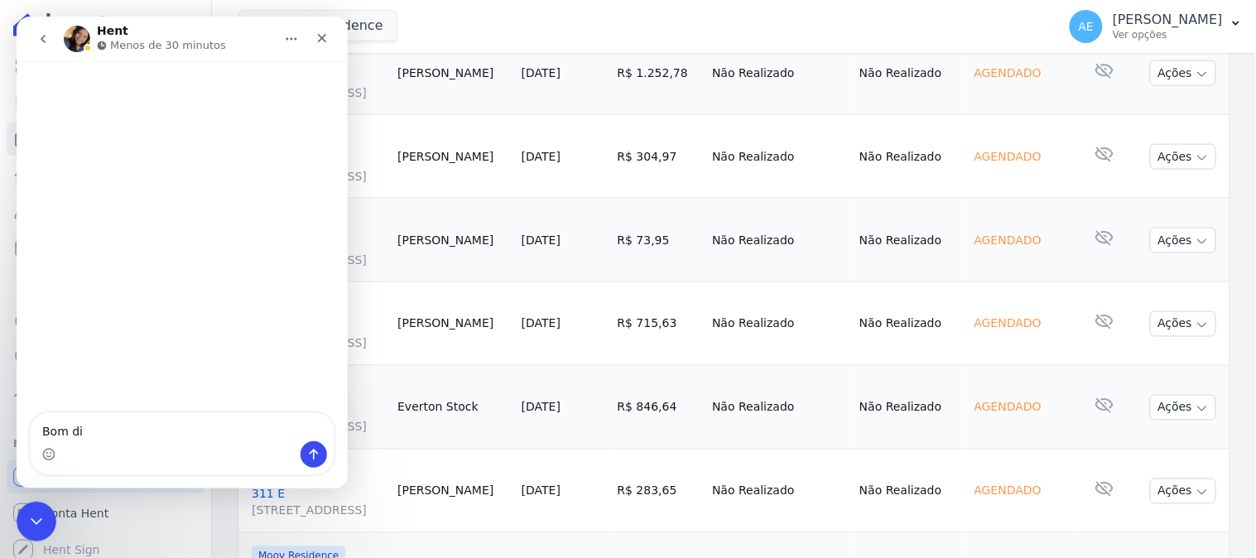
type textarea "Bom dia"
type textarea "aca"
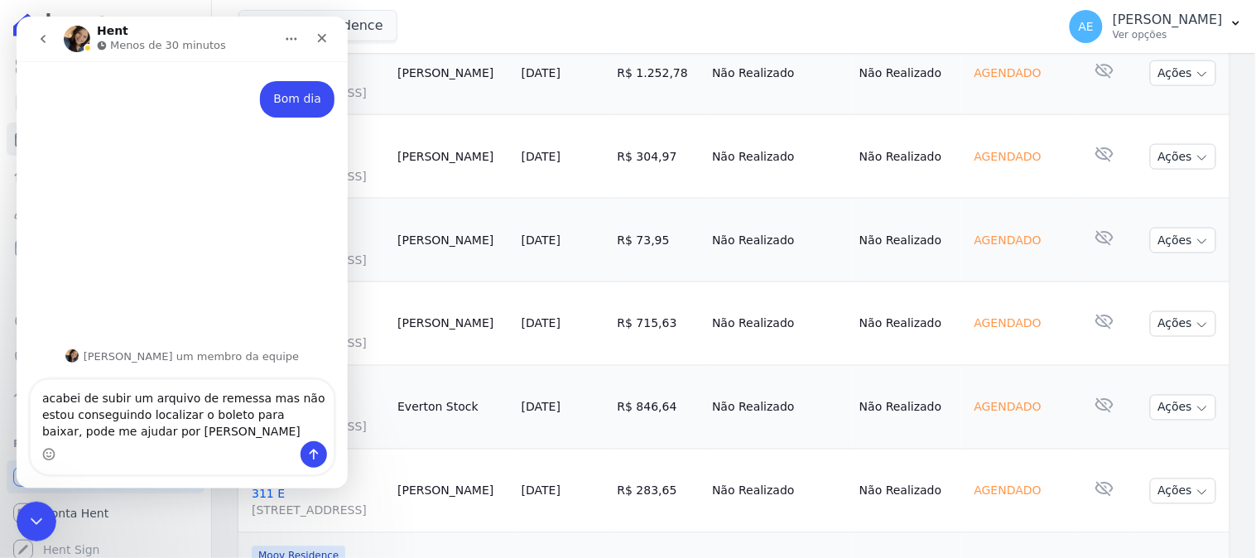
type textarea "acabei de subir um arquivo de remessa mas não estou conseguindo localizar o bol…"
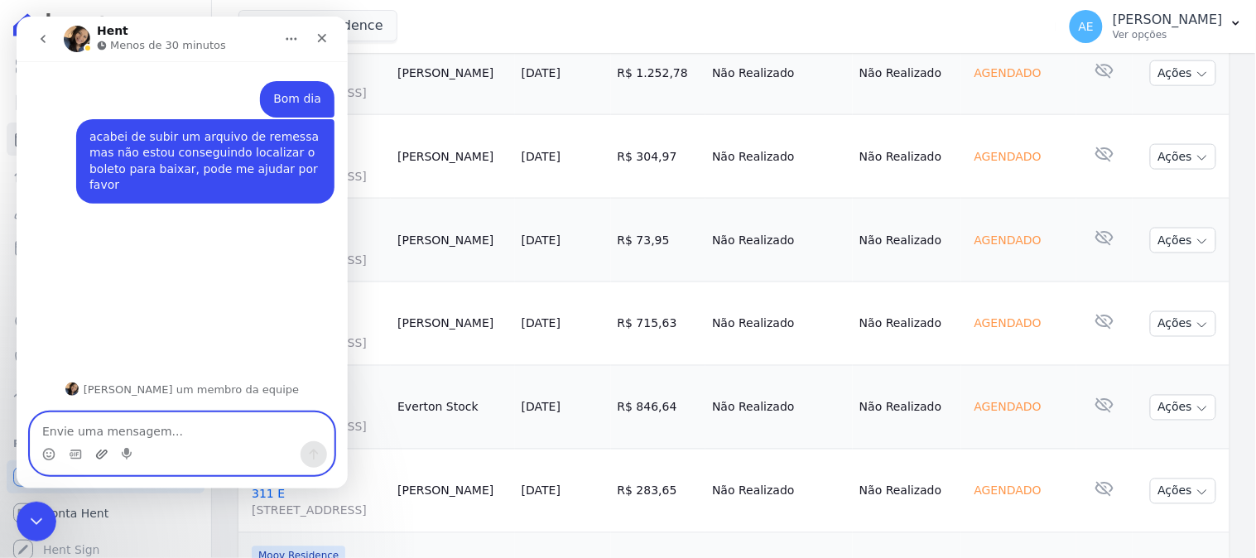
click at [103, 455] on icon "Upload do anexo" at bounding box center [101, 453] width 12 height 9
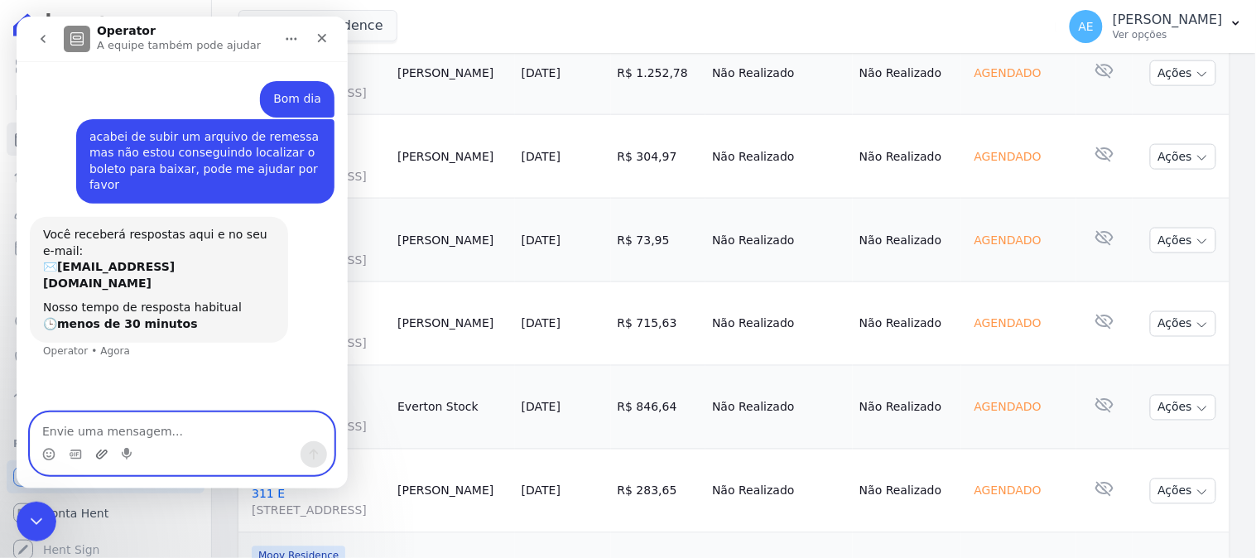
click at [101, 456] on icon "Upload do anexo" at bounding box center [101, 453] width 12 height 9
click at [95, 455] on icon "Upload do anexo" at bounding box center [101, 453] width 12 height 9
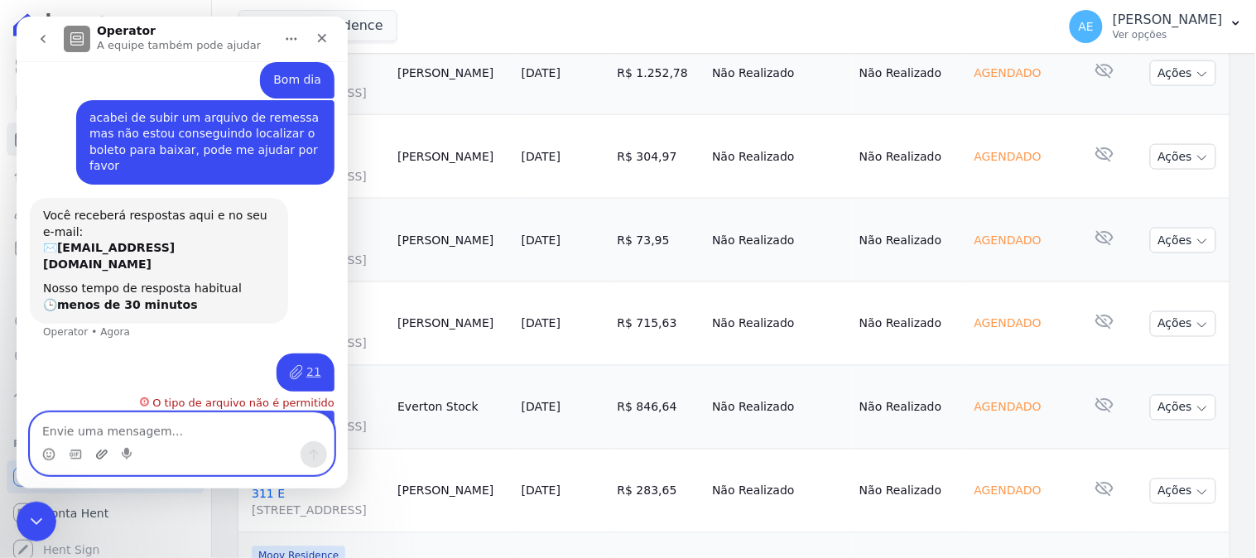
scroll to position [39, 0]
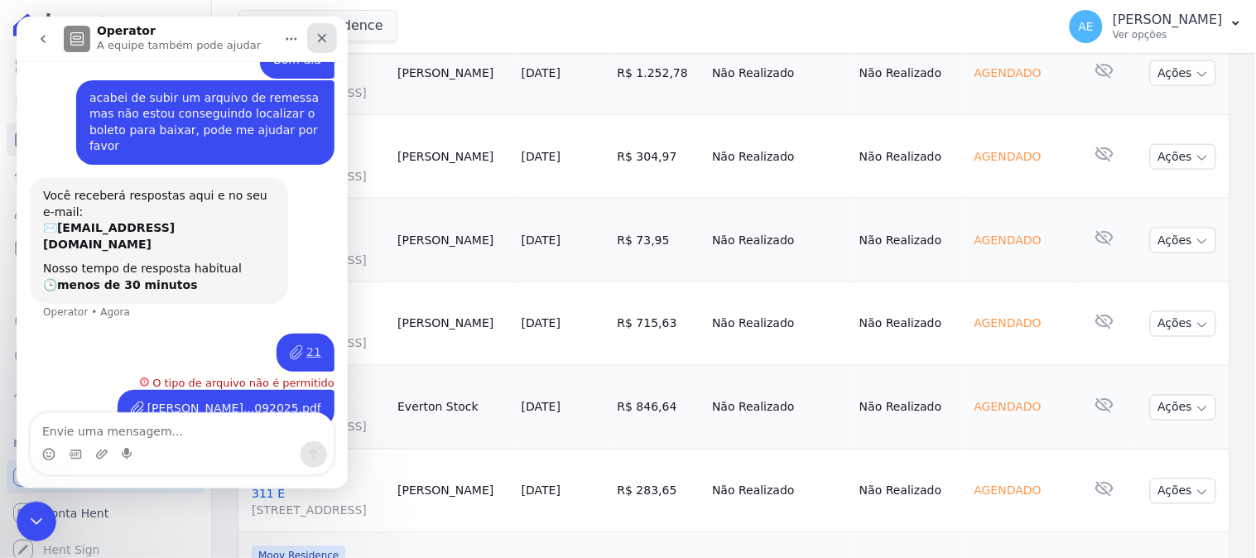
click at [316, 37] on icon "Fechar" at bounding box center [321, 37] width 13 height 13
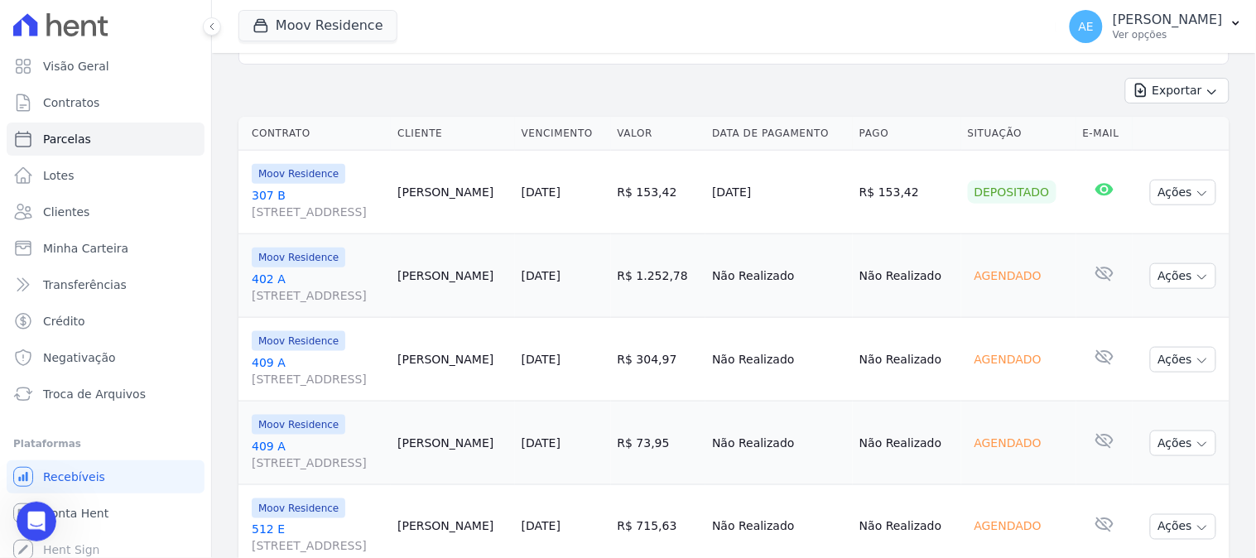
scroll to position [184, 0]
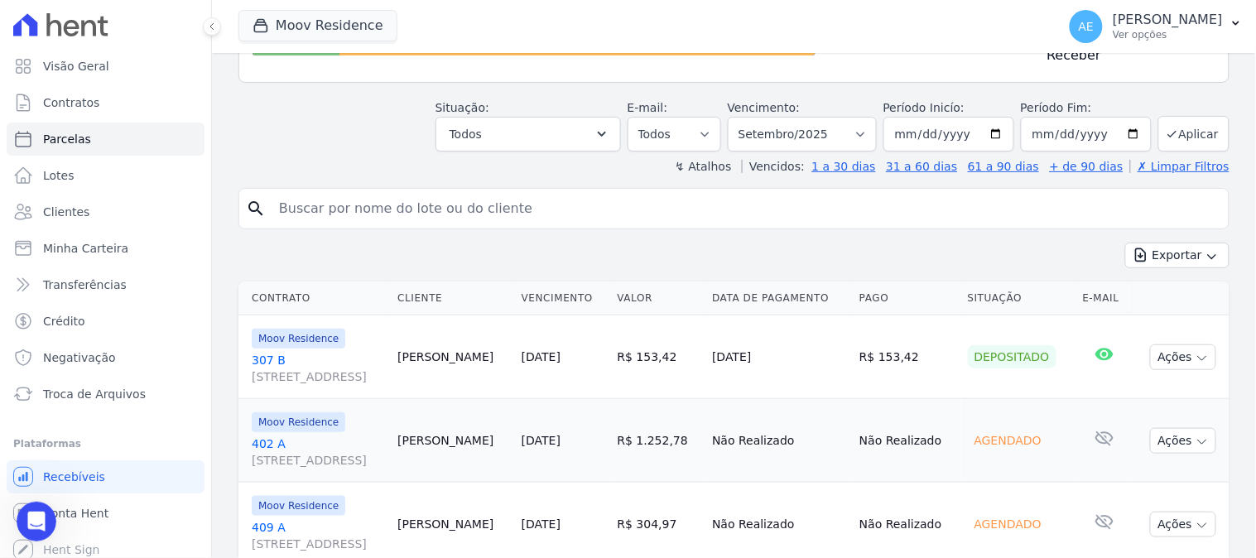
click at [363, 195] on input "search" at bounding box center [745, 208] width 953 height 33
paste input "JOÃO VICENTE TOZZO CAUDURO"
type input "JOÃO VICENTE TOZZO CAUDURO"
select select
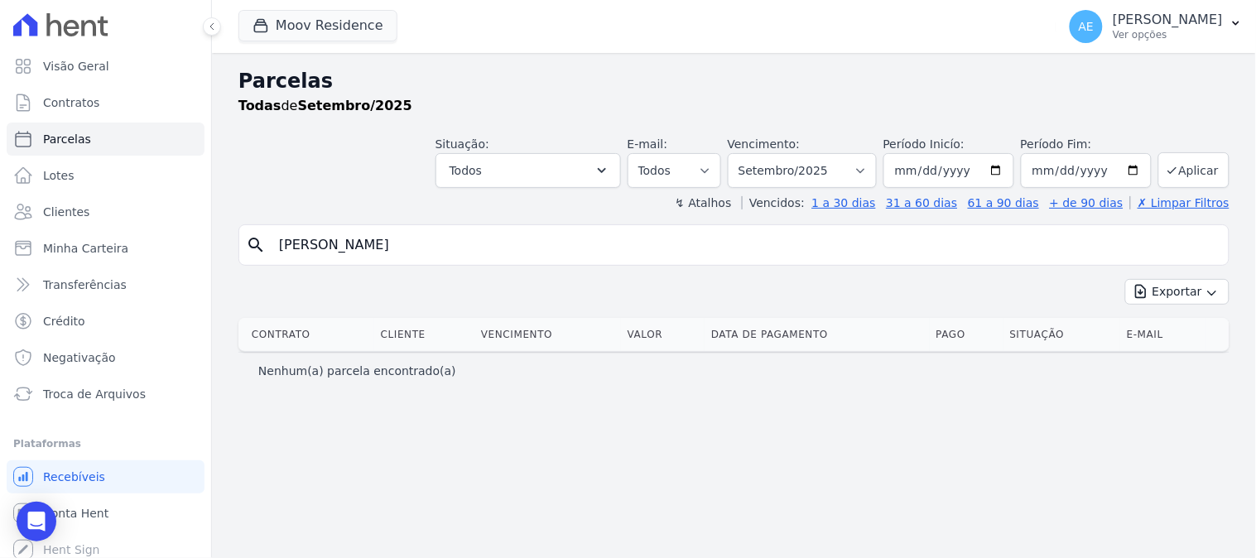
drag, startPoint x: 514, startPoint y: 249, endPoint x: 225, endPoint y: 243, distance: 288.9
click at [229, 243] on div "Parcelas Todas de Setembro/2025 Situação: Agendado Em Aberto Pago Processando C…" at bounding box center [734, 305] width 1044 height 505
type input "[PERSON_NAME]"
select select
click at [280, 26] on button "Moov Residence" at bounding box center [317, 25] width 159 height 31
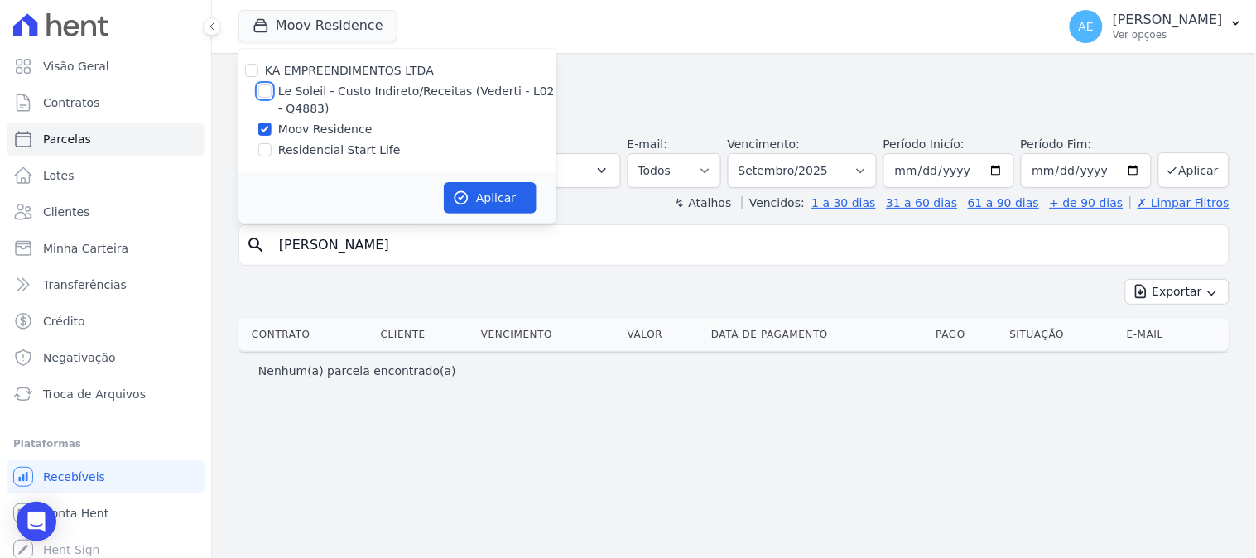
click at [260, 91] on input "Le Soleil - Custo Indireto/Receitas (Vederti - L02 - Q4883)" at bounding box center [264, 90] width 13 height 13
checkbox input "true"
click at [262, 125] on input "Moov Residence" at bounding box center [264, 129] width 13 height 13
checkbox input "false"
click at [511, 199] on button "Aplicar" at bounding box center [490, 197] width 93 height 31
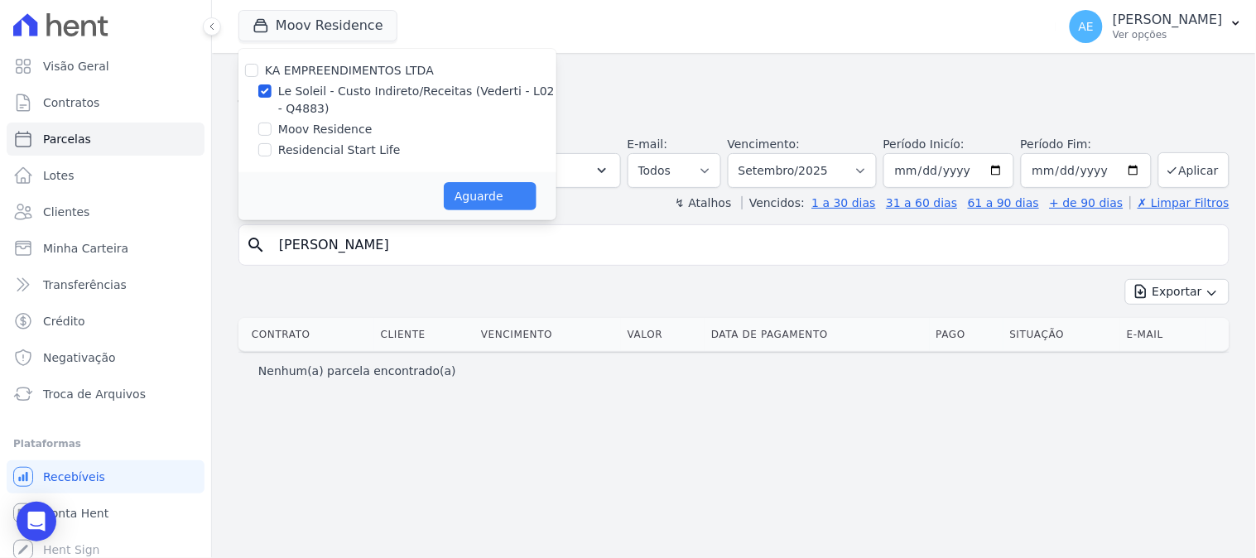
select select
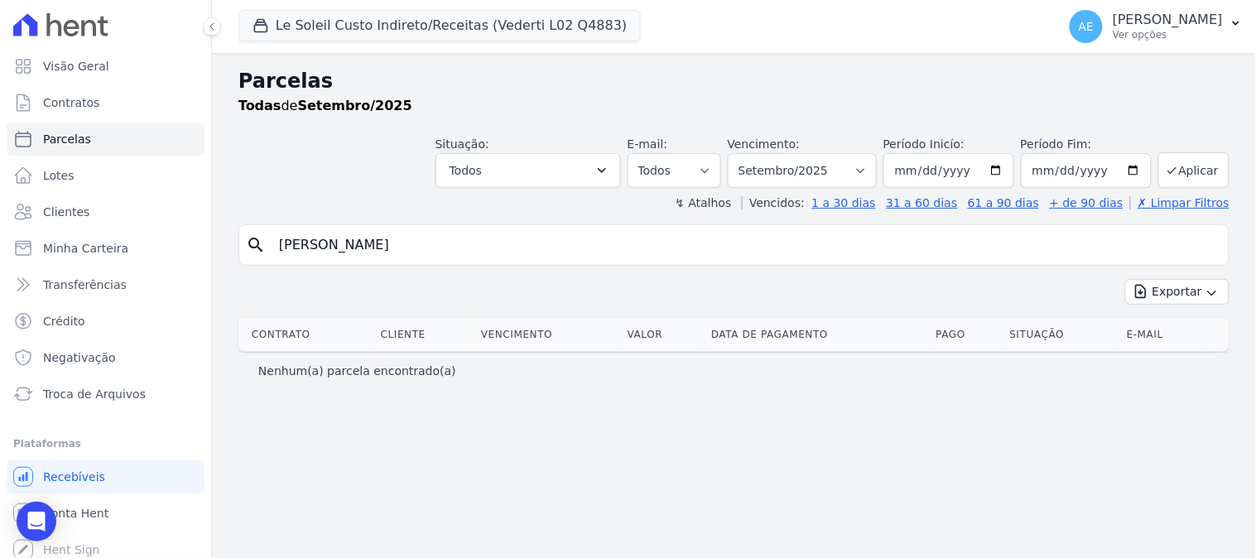
click at [430, 236] on input "[PERSON_NAME]" at bounding box center [745, 244] width 953 height 33
type input "joao"
select select
click at [430, 236] on input "joao" at bounding box center [745, 244] width 953 height 33
type input "joão"
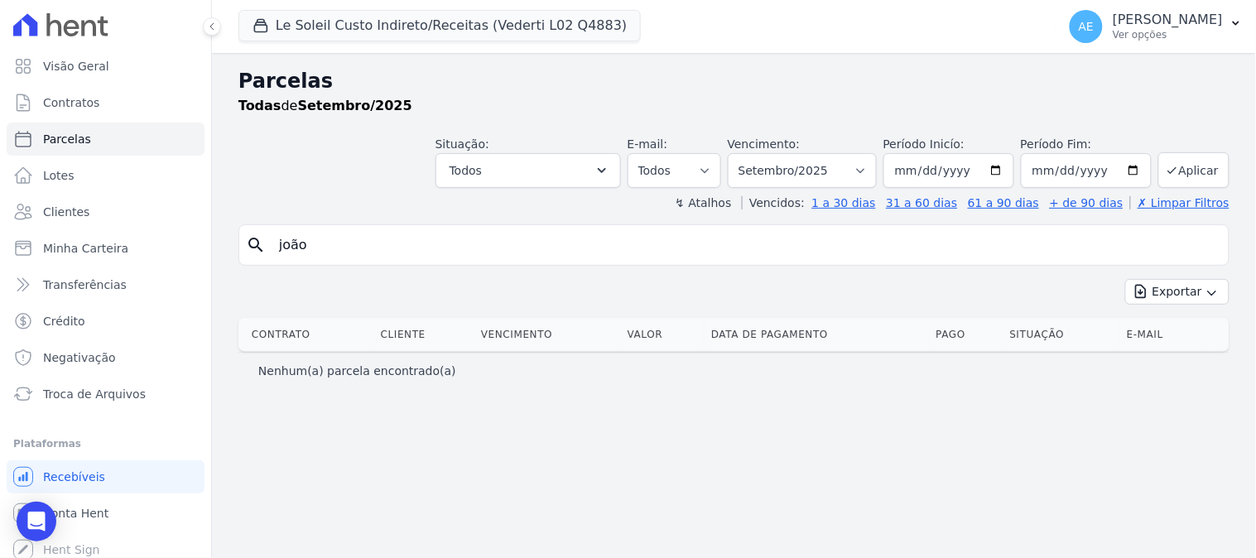
select select
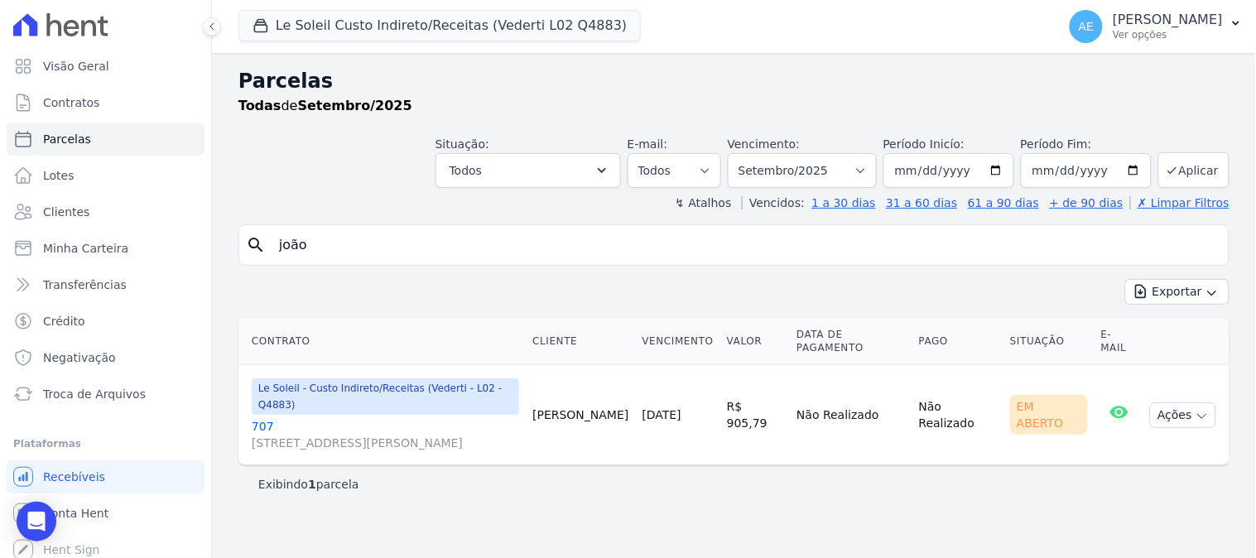
click at [262, 418] on link "707 Rua Leopoldo Pires de Melo, 0, Autódromo" at bounding box center [385, 434] width 267 height 33
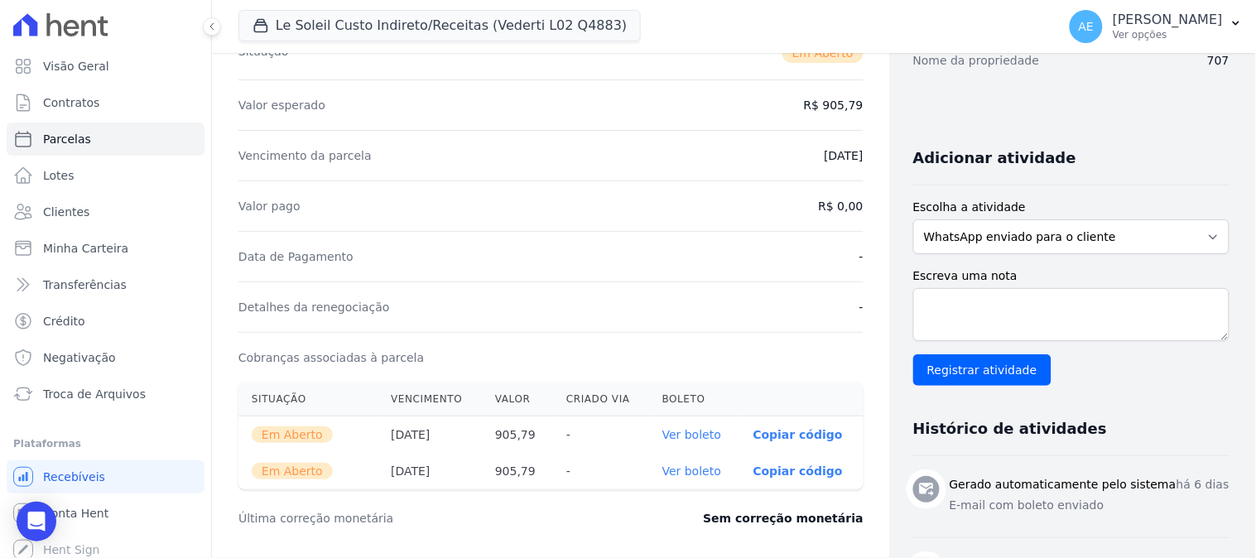
scroll to position [276, 0]
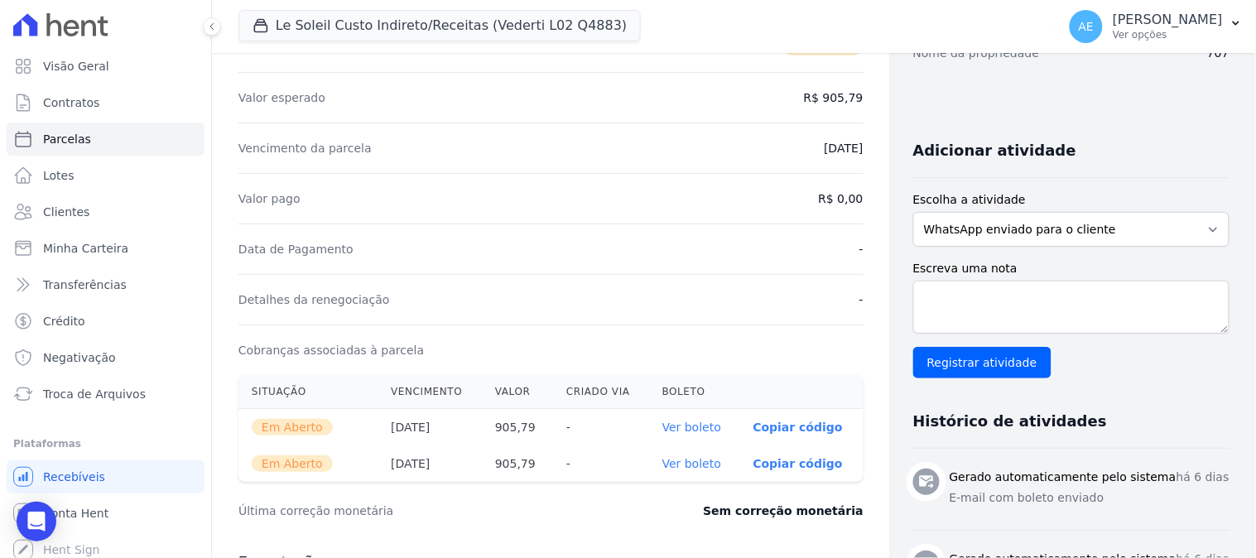
click at [684, 427] on link "Ver boleto" at bounding box center [691, 426] width 59 height 13
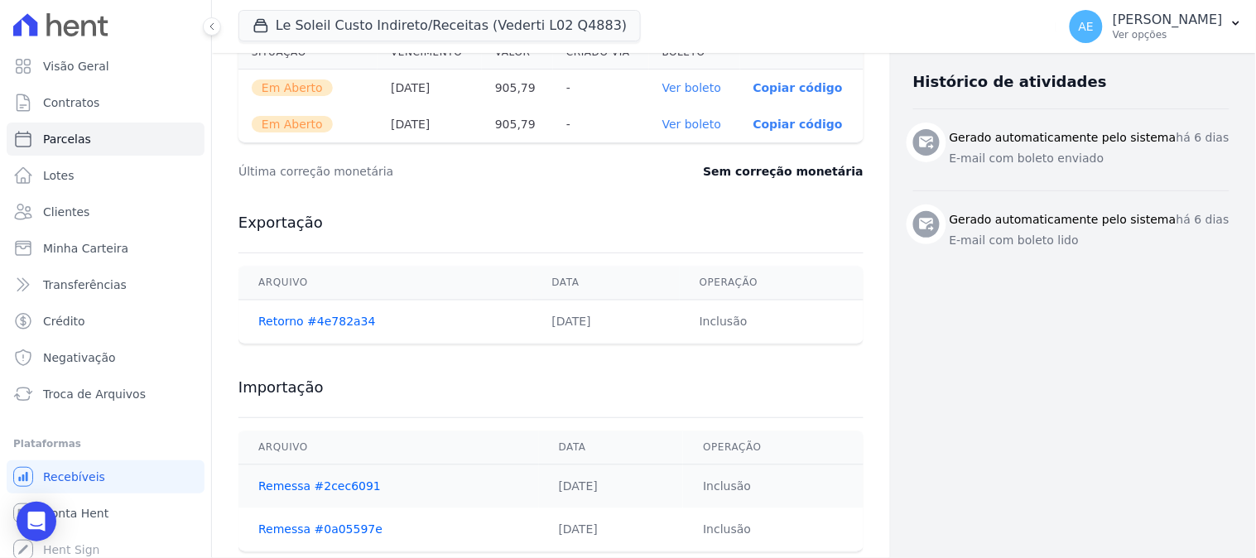
scroll to position [656, 0]
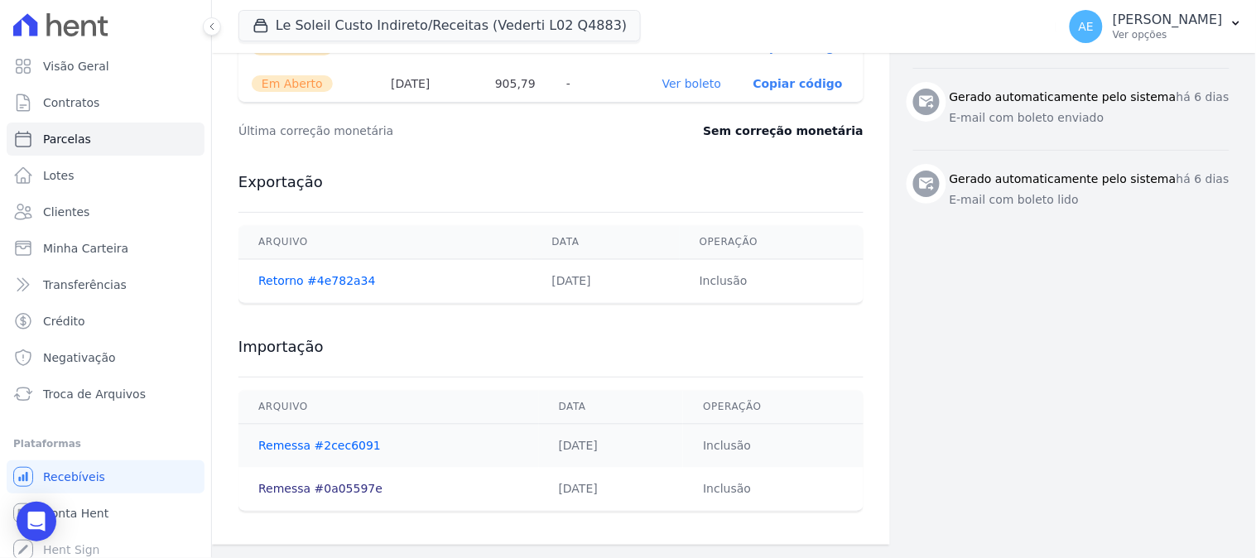
click at [339, 491] on link "Remessa #0a05597e" at bounding box center [320, 489] width 124 height 13
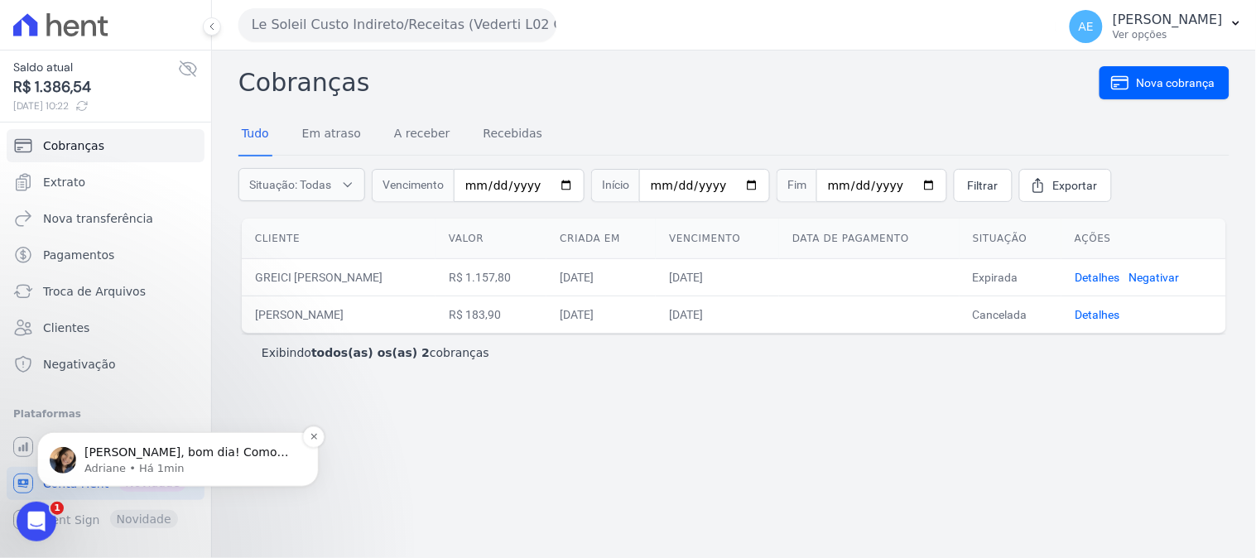
click at [151, 469] on p "Adriane • Há 1min" at bounding box center [191, 467] width 214 height 15
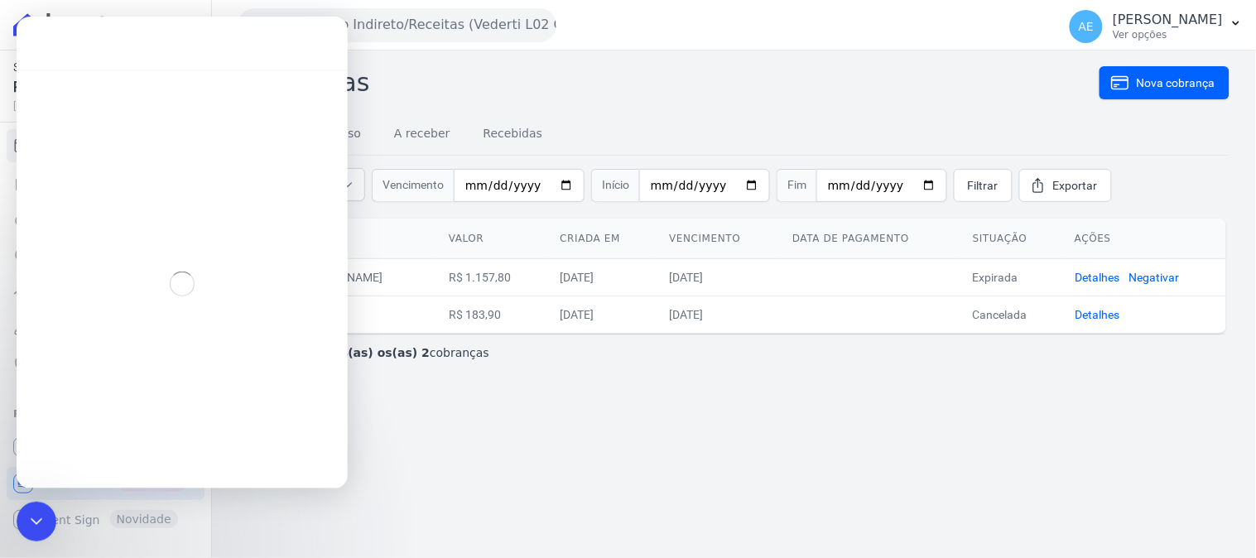
scroll to position [38, 0]
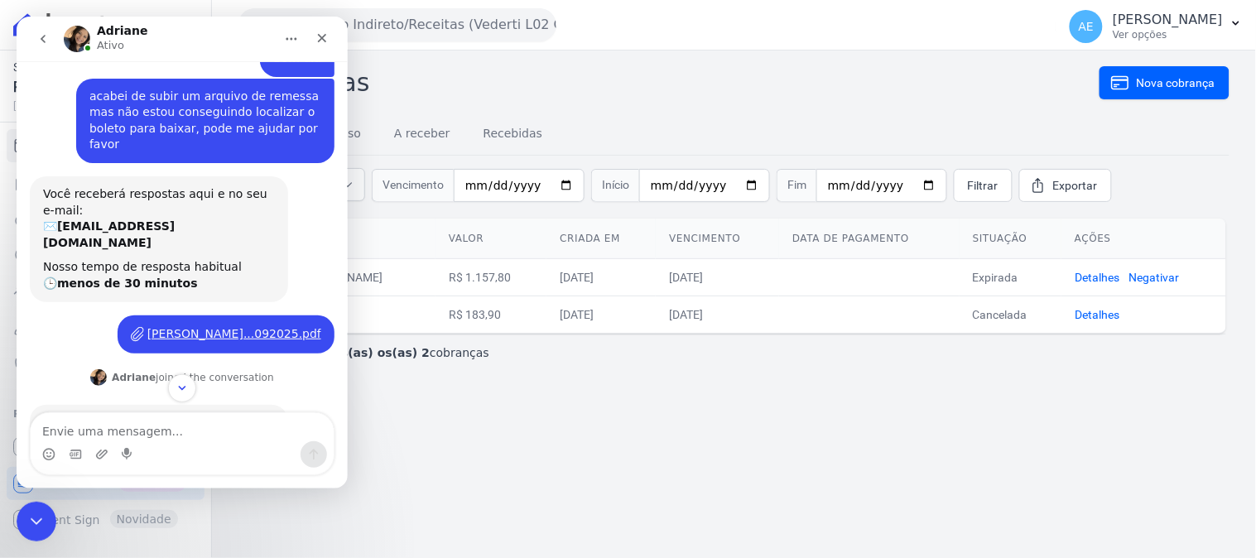
click at [192, 444] on div "Messenger da Intercom" at bounding box center [181, 453] width 303 height 26
click at [192, 429] on textarea "Envie uma mensagem..." at bounding box center [181, 426] width 303 height 28
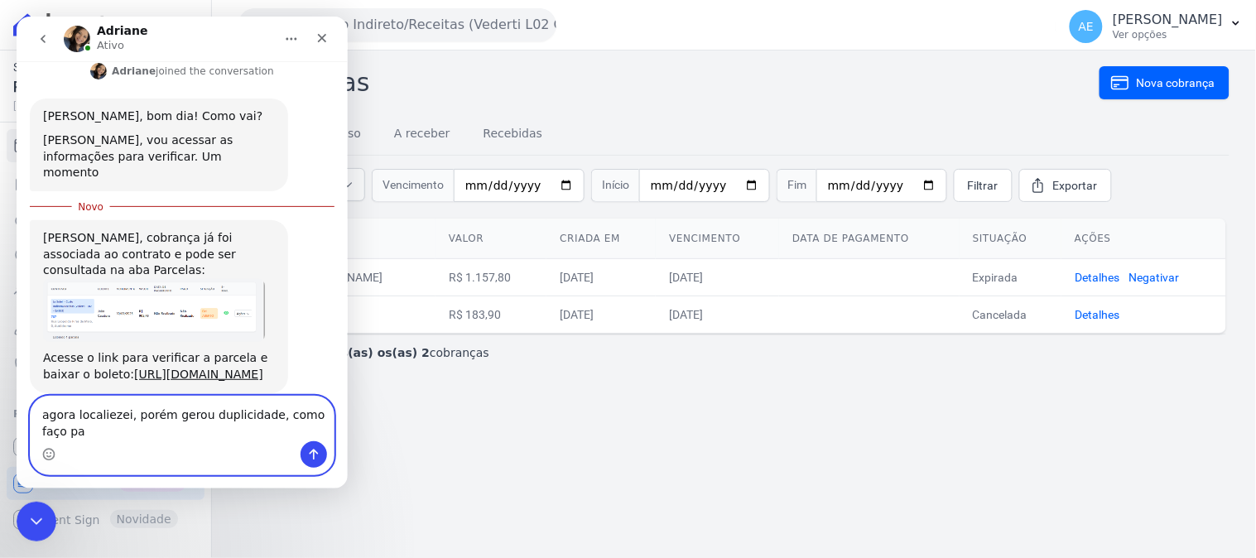
scroll to position [362, 0]
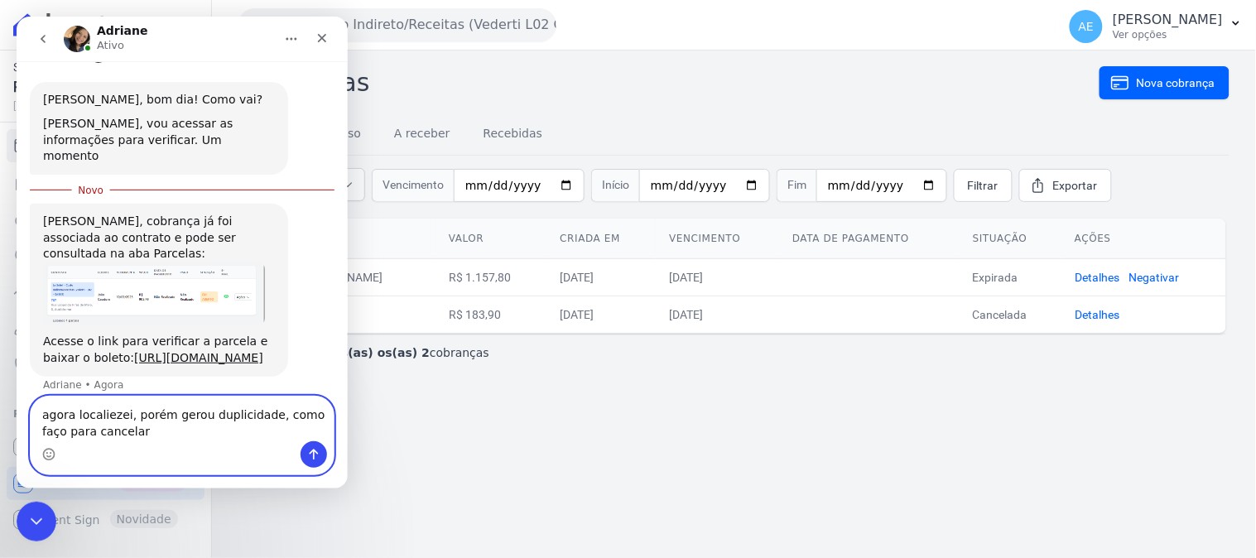
type textarea "agora localiezei, porém gerou duplicidade, como faço para cancelar ?"
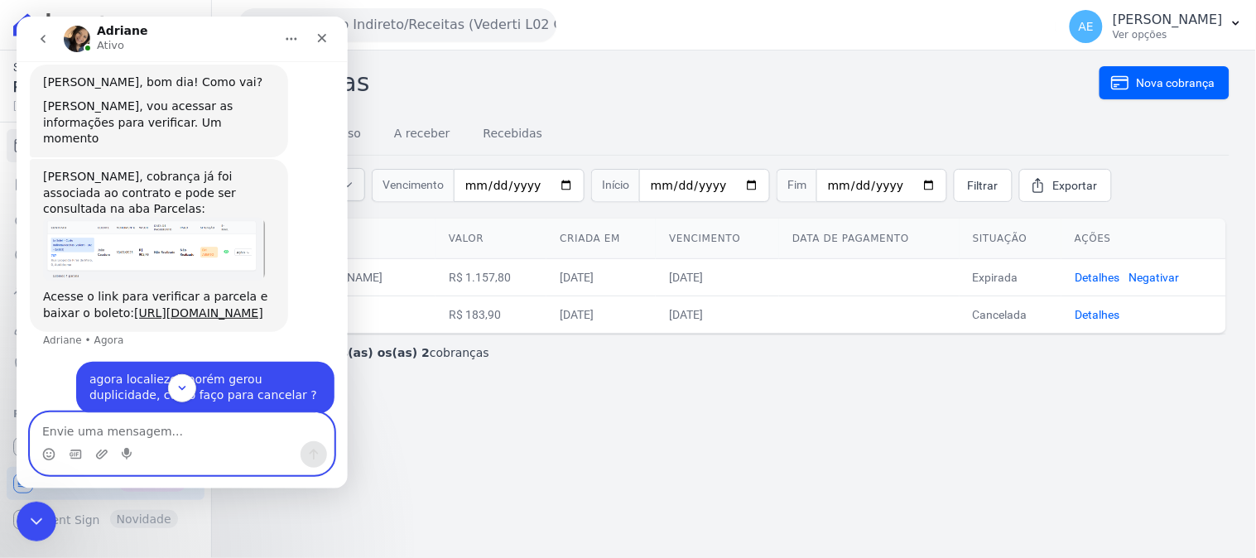
scroll to position [383, 0]
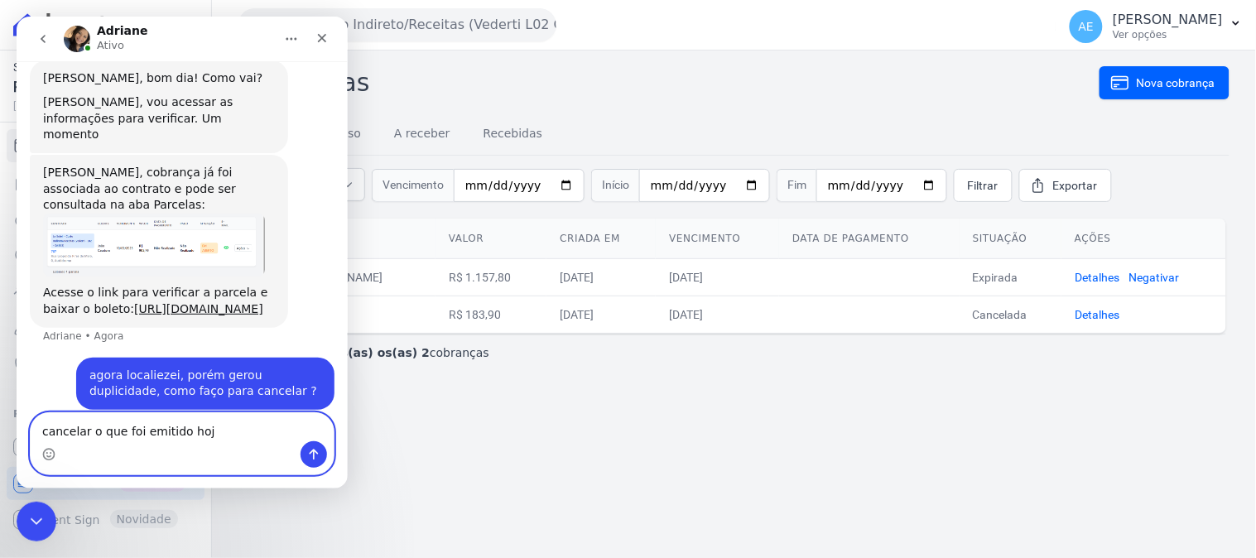
type textarea "cancelar o que foi emitido hoje"
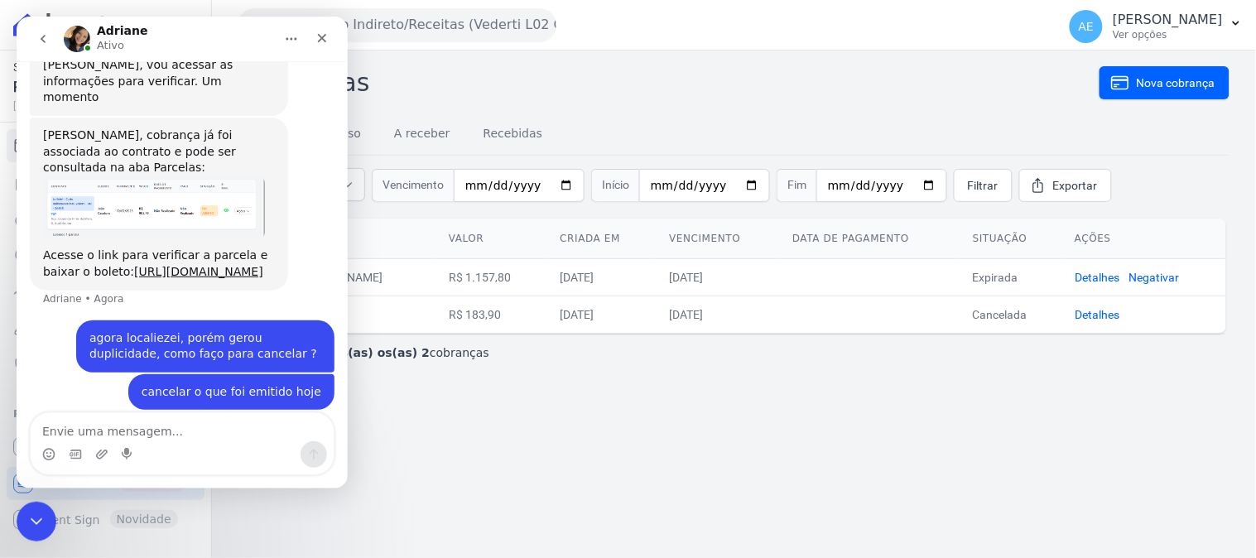
click at [477, 411] on div "Você não tem permissão para acessar este recurso Cobranças Nova cobrança Tudo E…" at bounding box center [734, 303] width 1044 height 507
click at [319, 17] on nav "Adriane Ativo" at bounding box center [181, 38] width 331 height 45
click at [320, 29] on div "Fechar" at bounding box center [321, 37] width 30 height 30
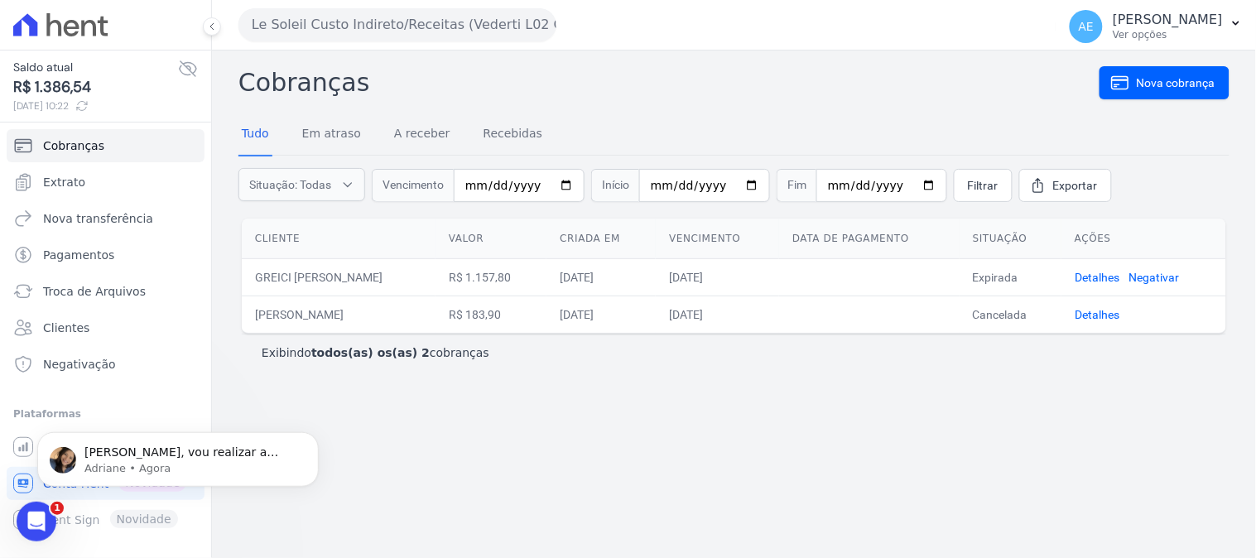
scroll to position [0, 0]
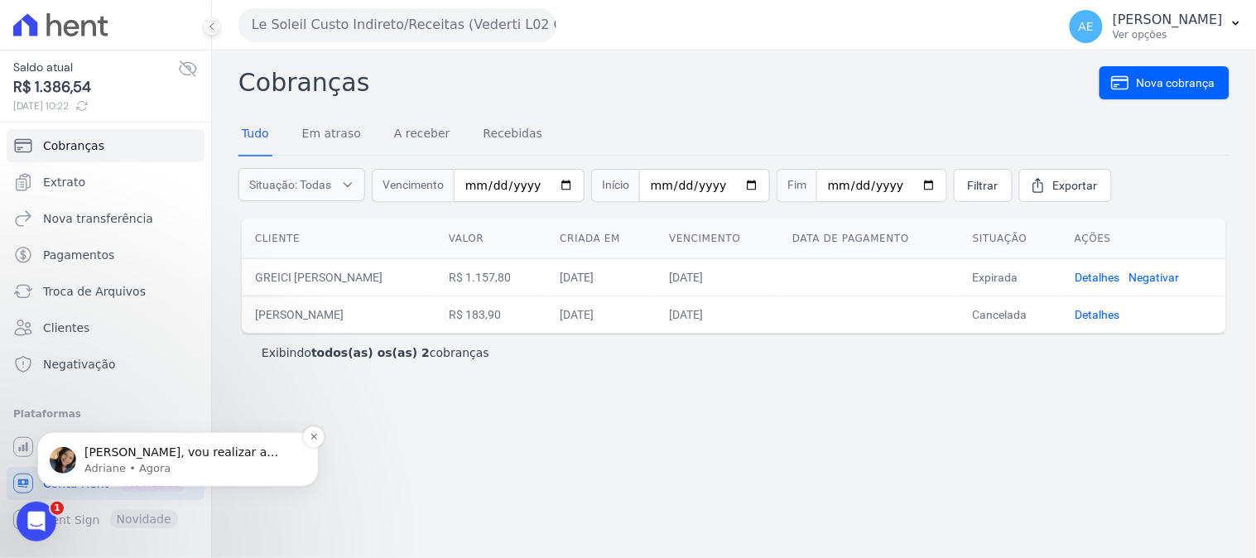
click at [151, 453] on p "Antonio, vou realizar a ação internamente. Um momento por favor" at bounding box center [191, 452] width 214 height 17
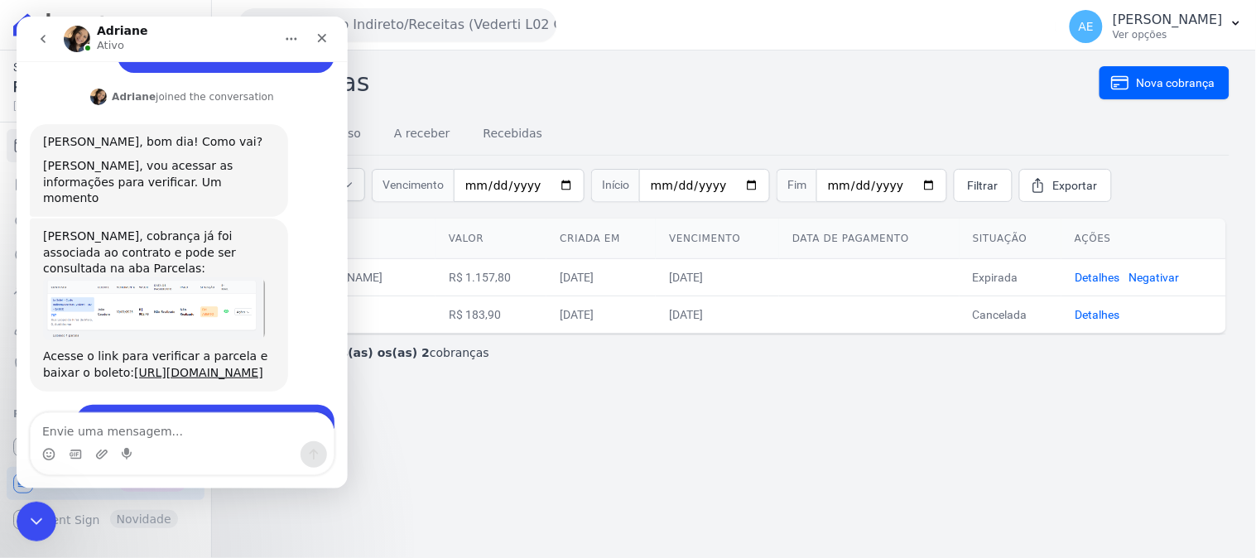
scroll to position [514, 0]
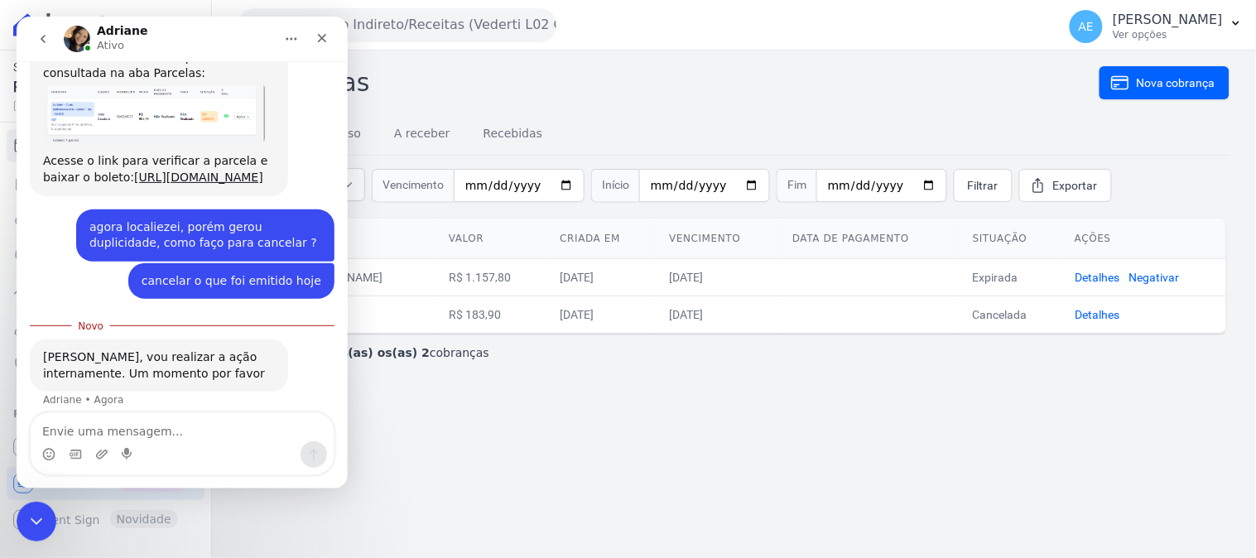
click at [170, 440] on textarea "Envie uma mensagem..." at bounding box center [181, 426] width 303 height 28
type textarea "ok"
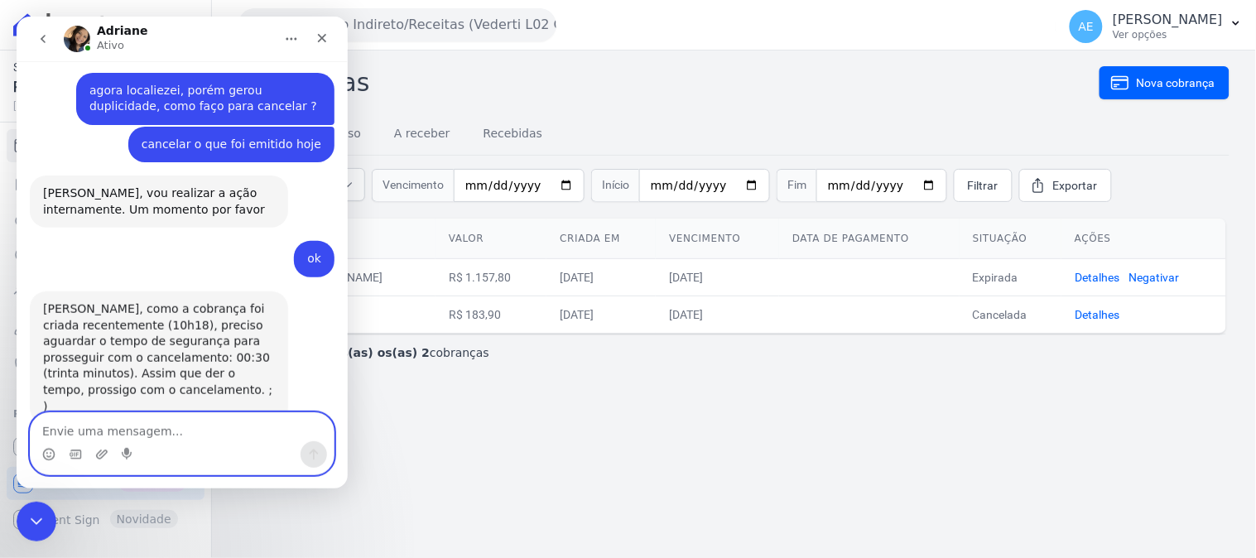
scroll to position [666, 0]
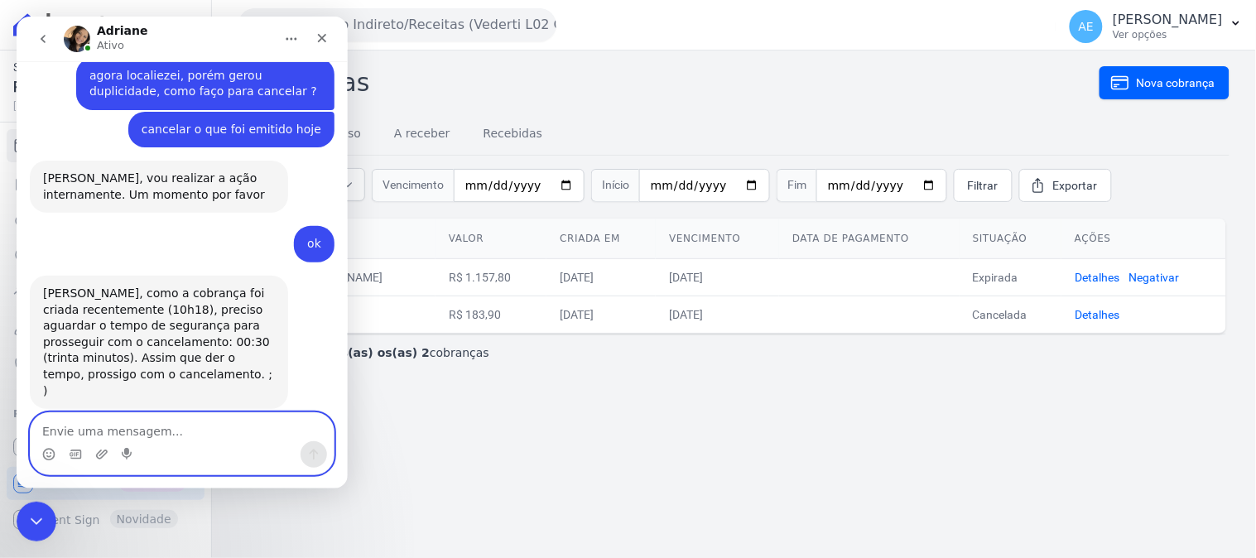
click at [173, 432] on textarea "Envie uma mensagem..." at bounding box center [181, 426] width 303 height 28
type textarea "ok, fico no aguardo da sua confirmação, obrigado"
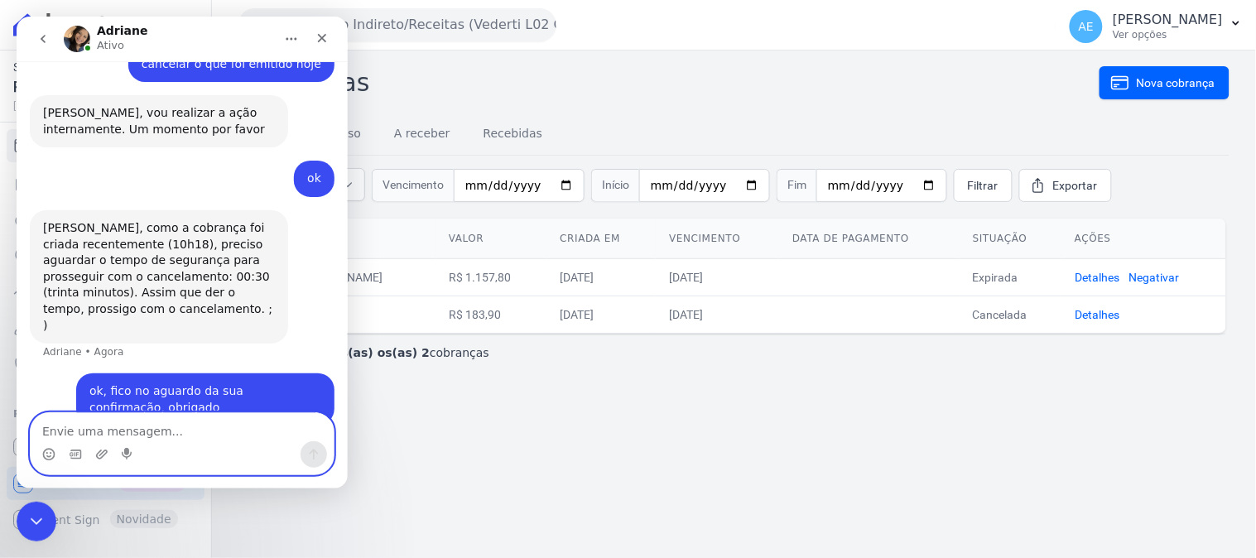
scroll to position [731, 0]
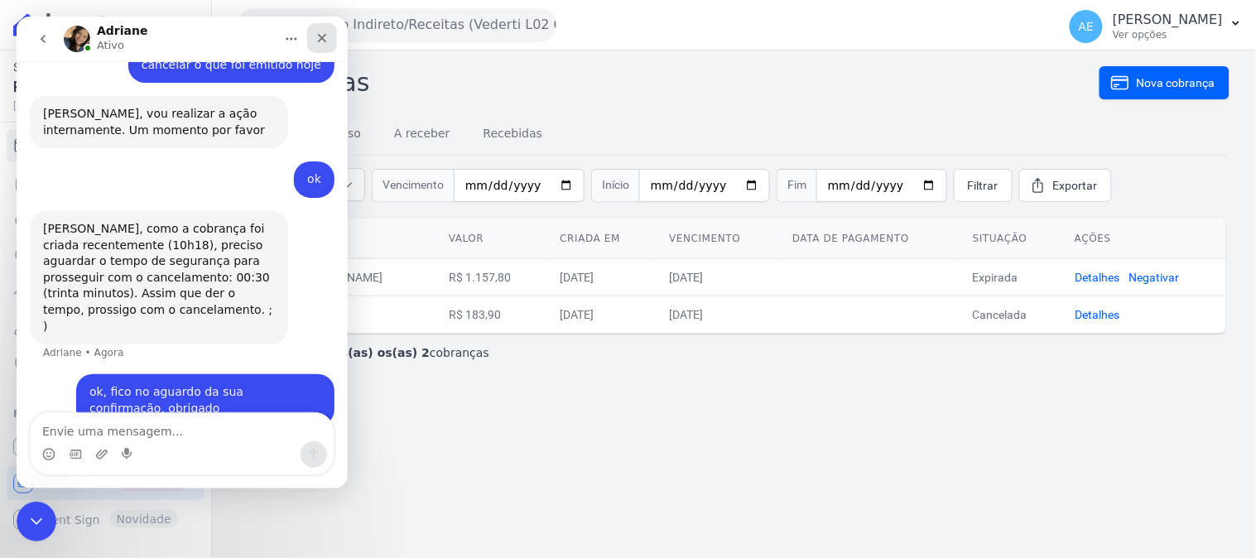
drag, startPoint x: 324, startPoint y: 29, endPoint x: 342, endPoint y: 46, distance: 24.0
click at [324, 29] on div "Fechar" at bounding box center [321, 37] width 30 height 30
